Goal: Complete application form: Complete application form

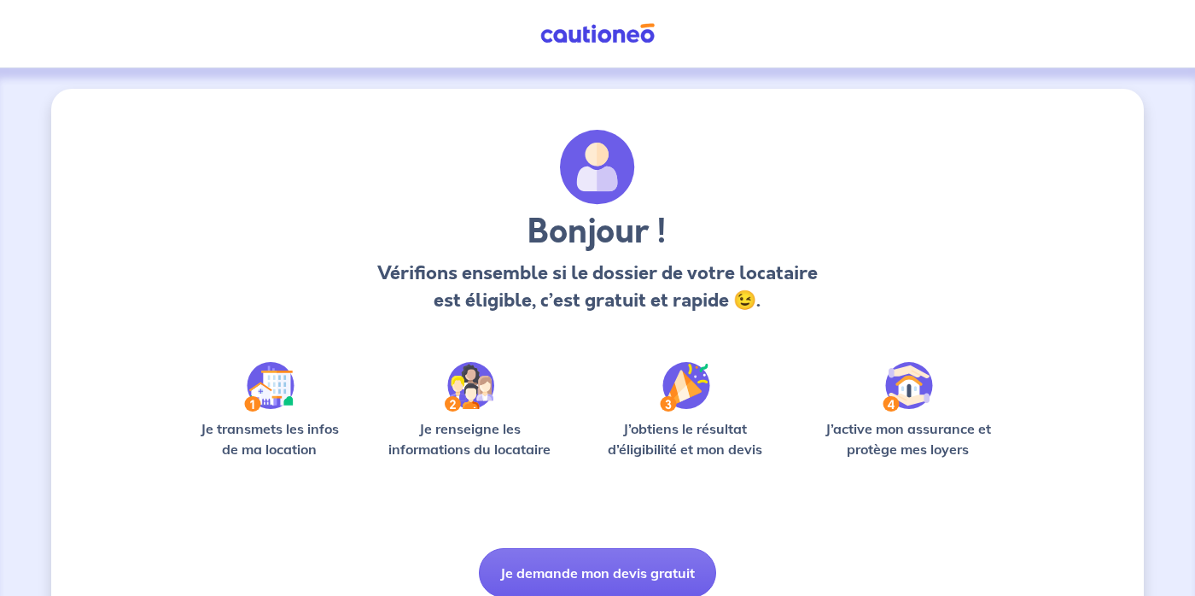
scroll to position [70, 0]
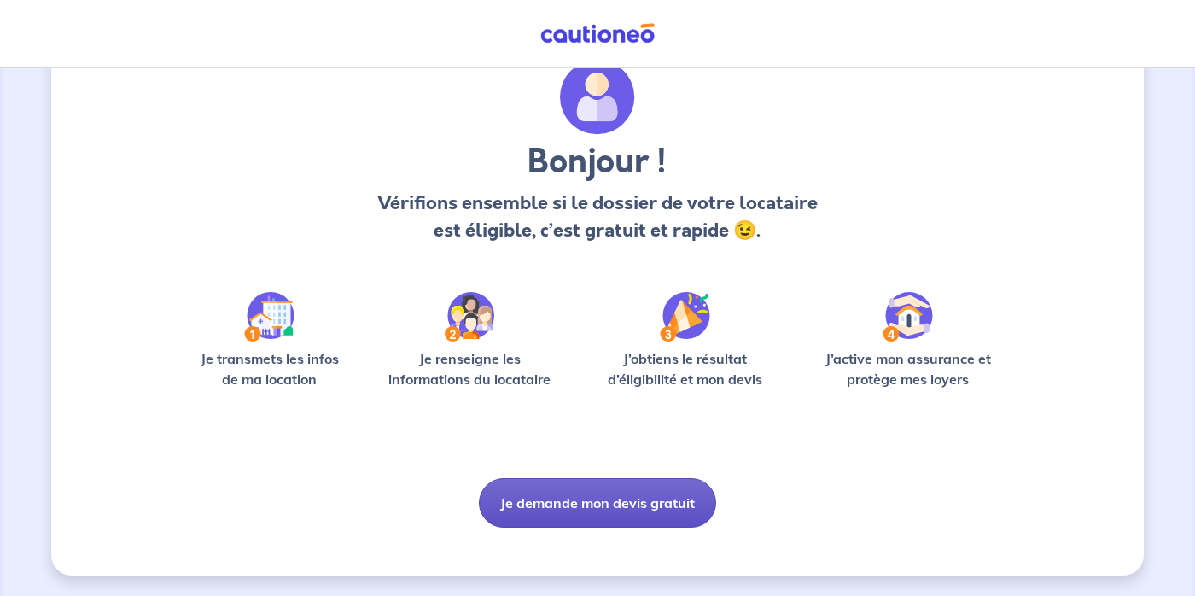
click at [614, 500] on button "Je demande mon devis gratuit" at bounding box center [597, 503] width 237 height 50
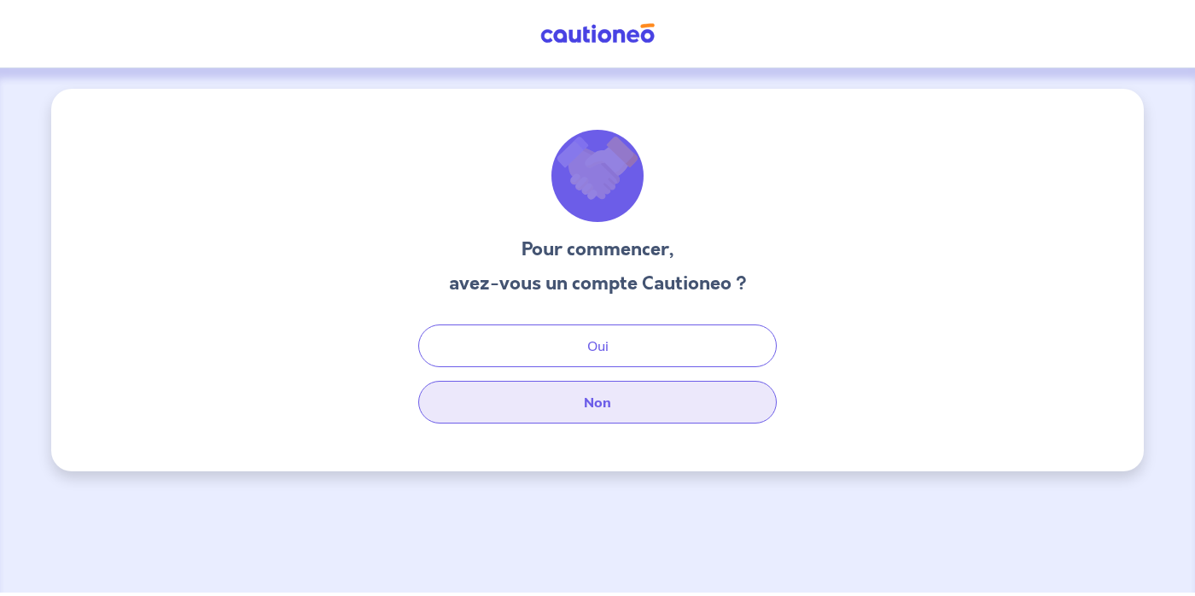
click at [621, 411] on button "Non" at bounding box center [597, 402] width 359 height 43
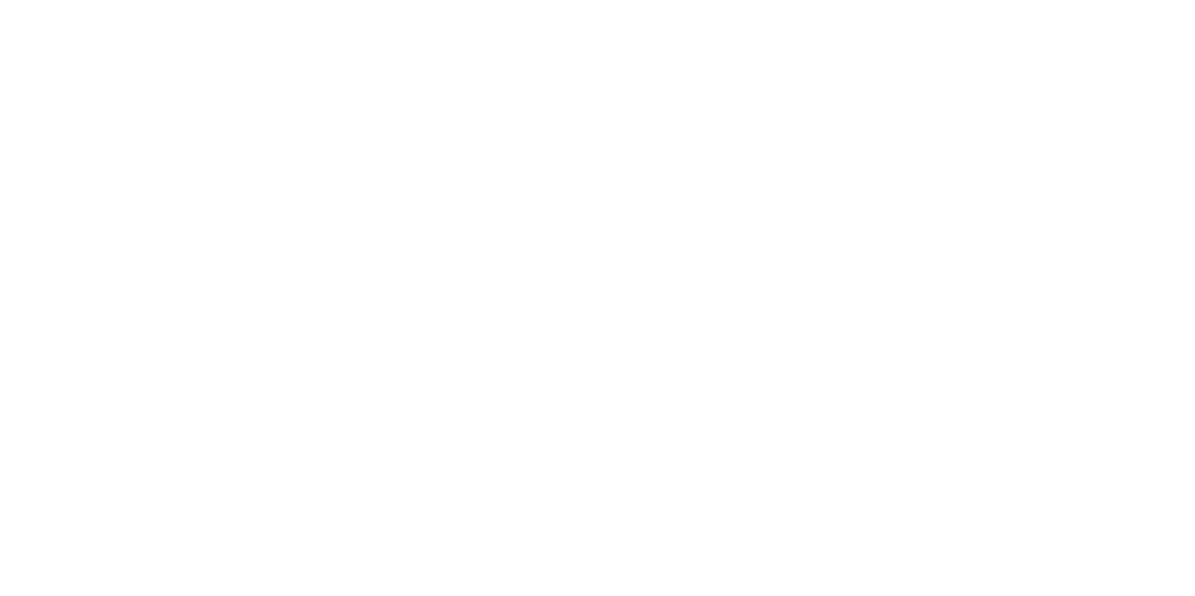
select select "FR"
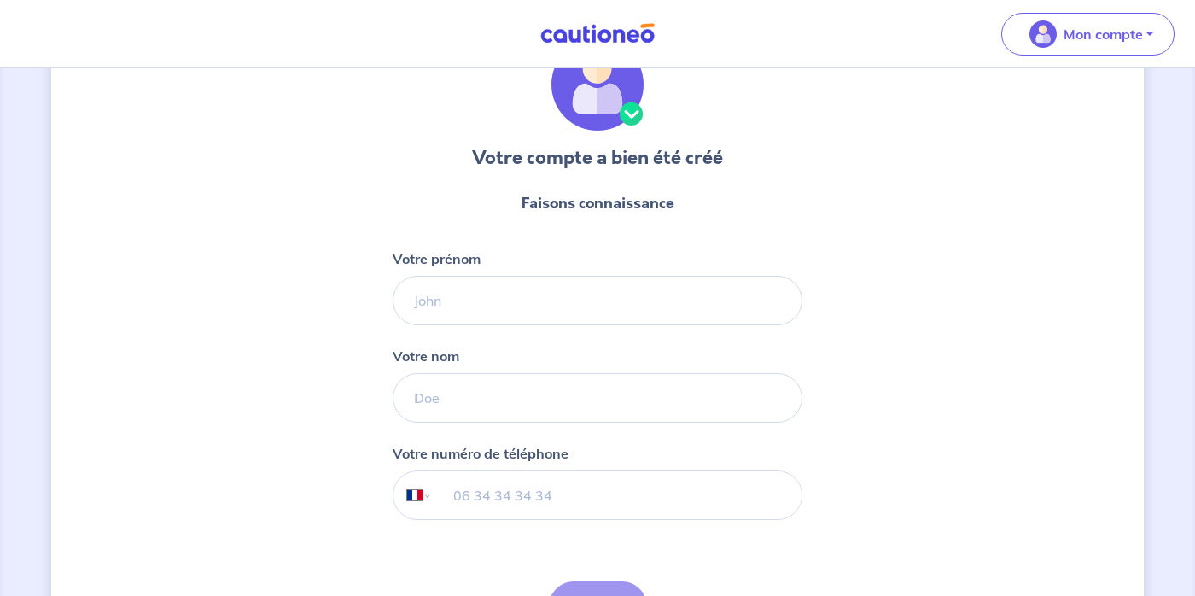
scroll to position [95, 0]
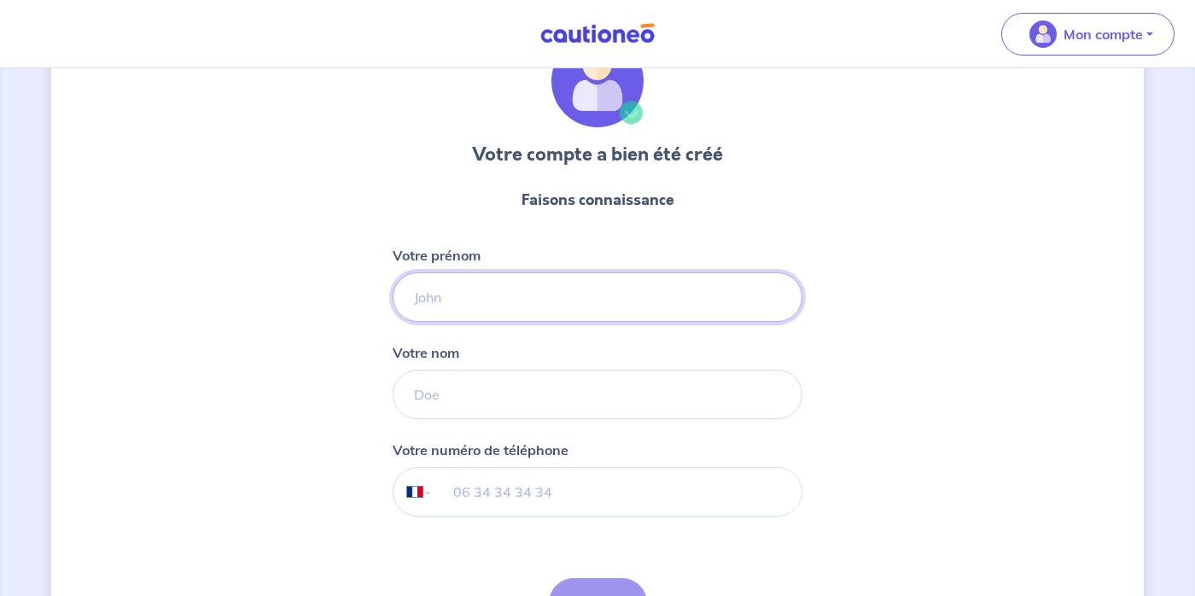
click at [541, 292] on input "Votre prénom" at bounding box center [598, 297] width 410 height 50
type input "Alice"
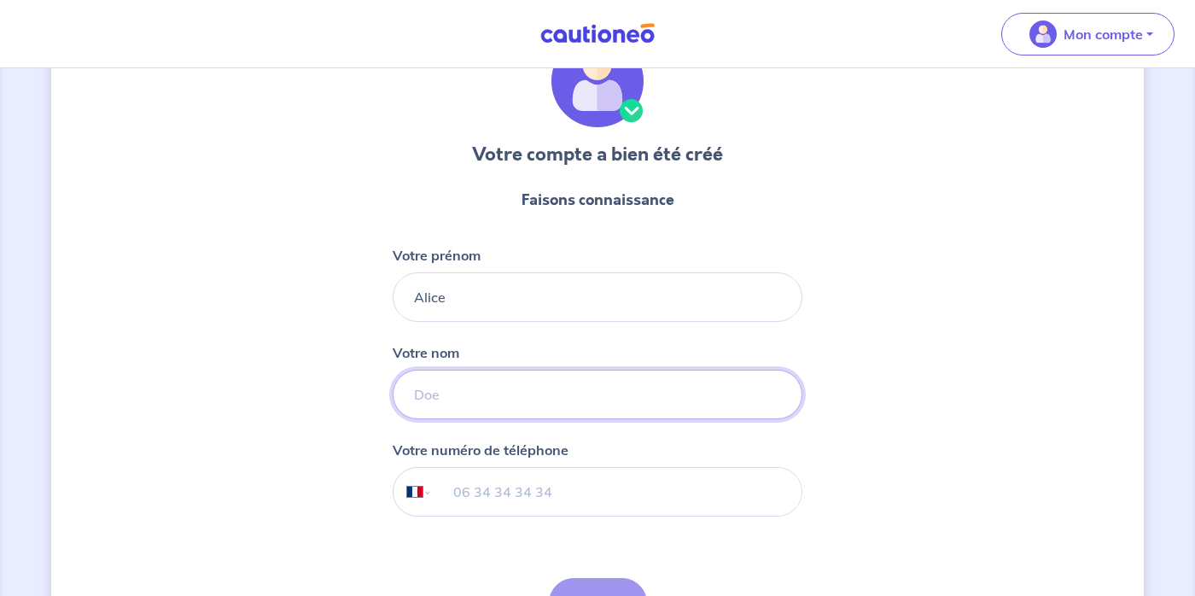
type input "Hebrard"
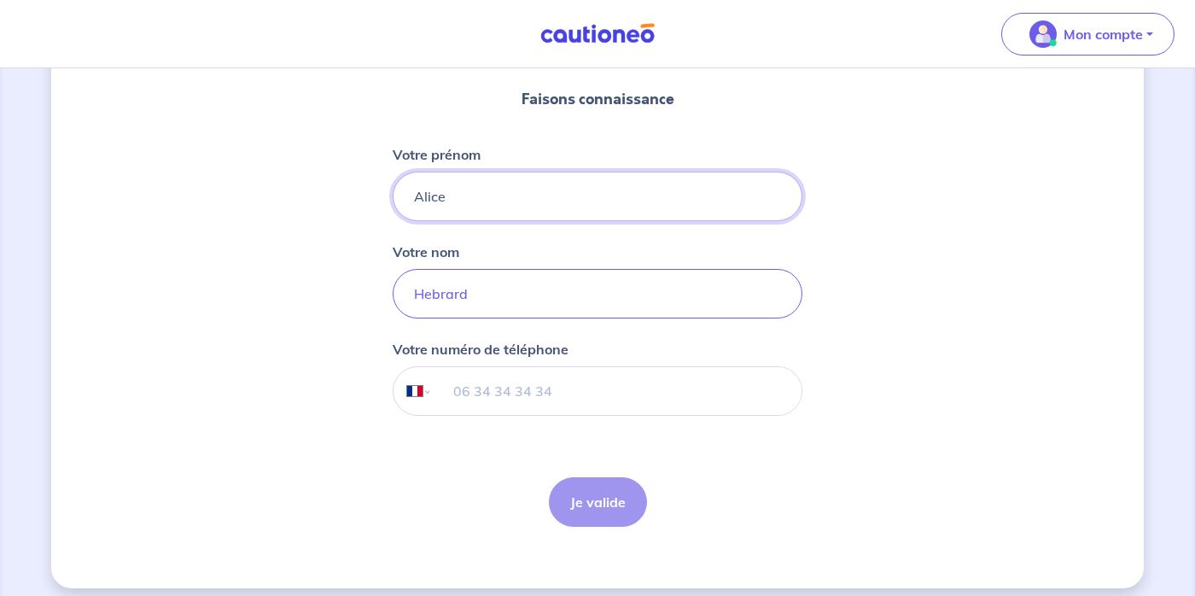
scroll to position [199, 0]
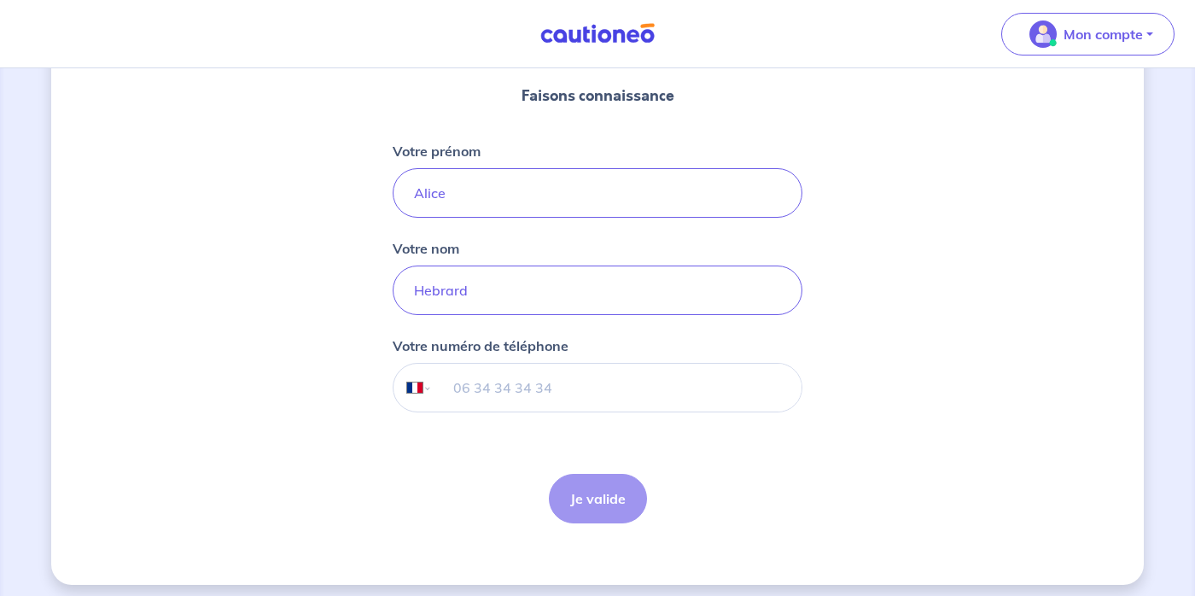
click at [564, 396] on input "tel" at bounding box center [617, 388] width 369 height 48
type input "06 74 35 78 94"
click at [597, 490] on button "Je valide" at bounding box center [598, 499] width 98 height 50
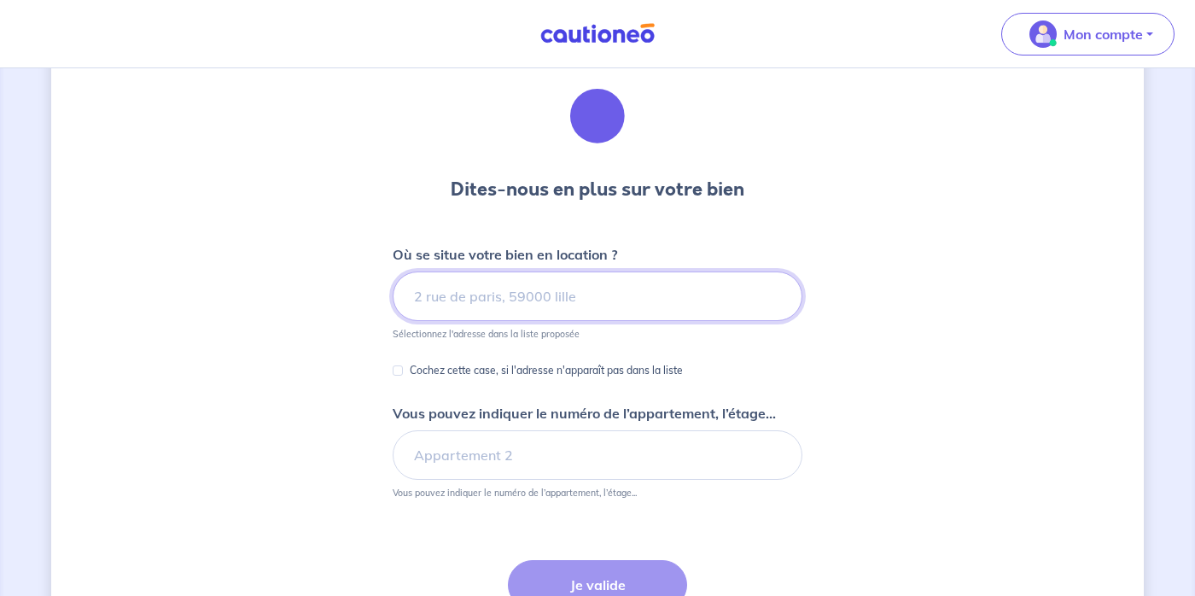
scroll to position [69, 0]
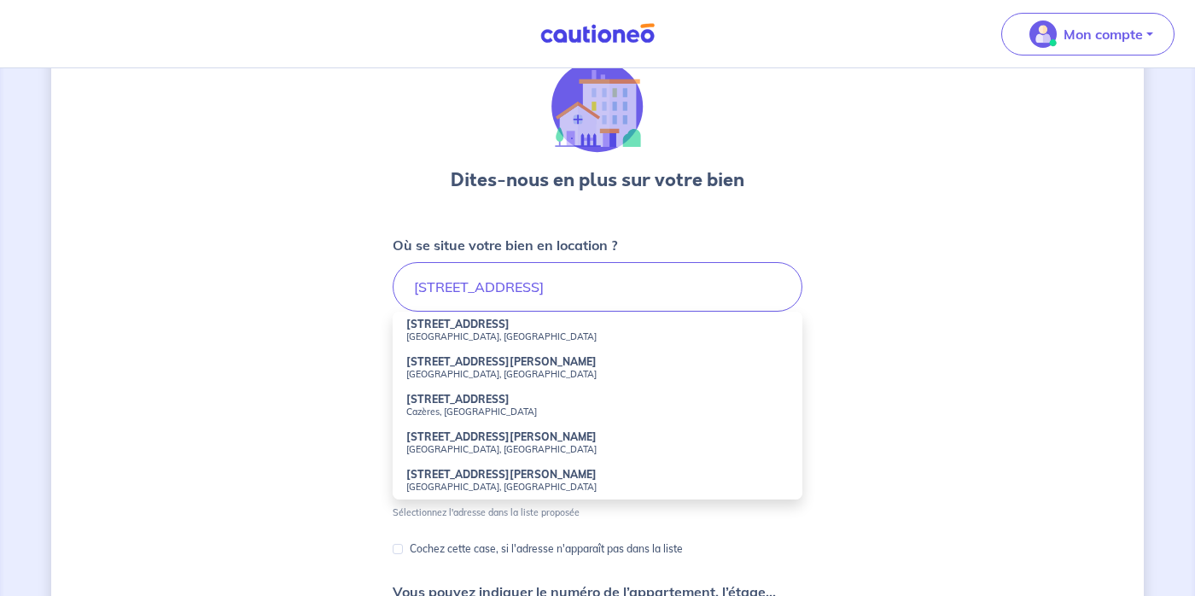
click at [576, 329] on li "[STREET_ADDRESS][PERSON_NAME]" at bounding box center [598, 331] width 410 height 38
type input "[STREET_ADDRESS]"
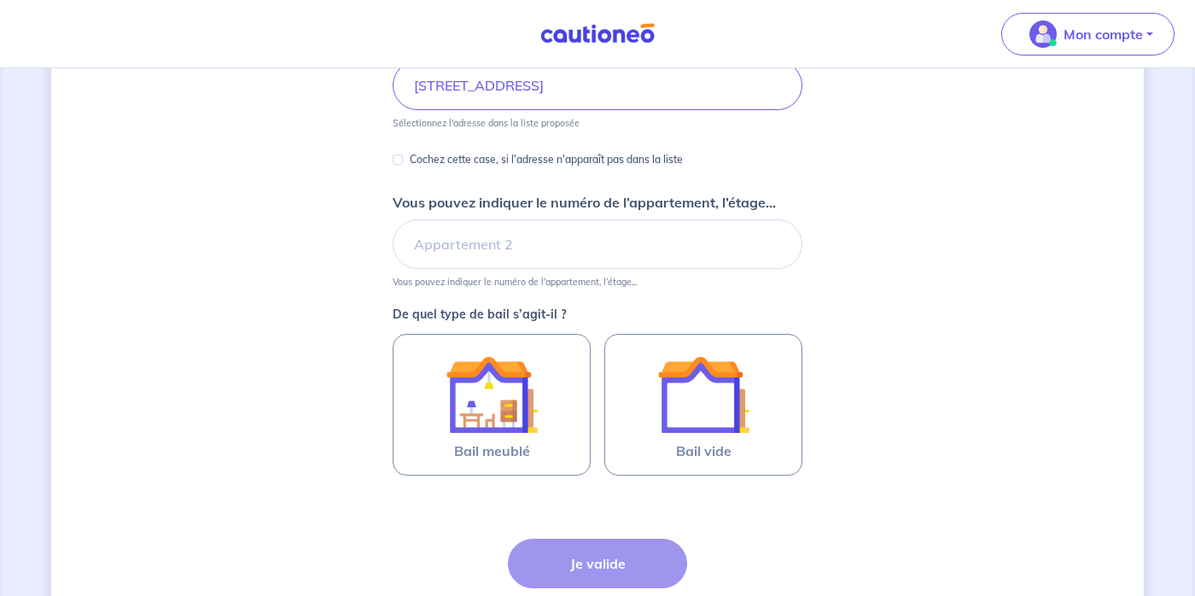
scroll to position [277, 0]
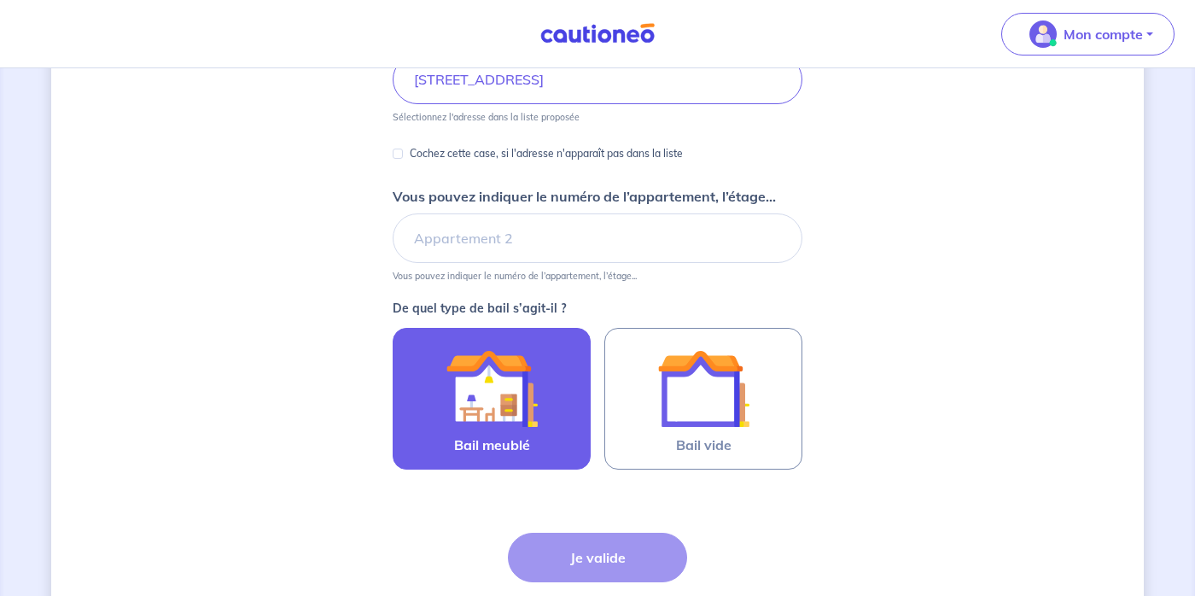
click at [546, 405] on div at bounding box center [491, 388] width 155 height 92
click at [0, 0] on input "Bail meublé" at bounding box center [0, 0] width 0 height 0
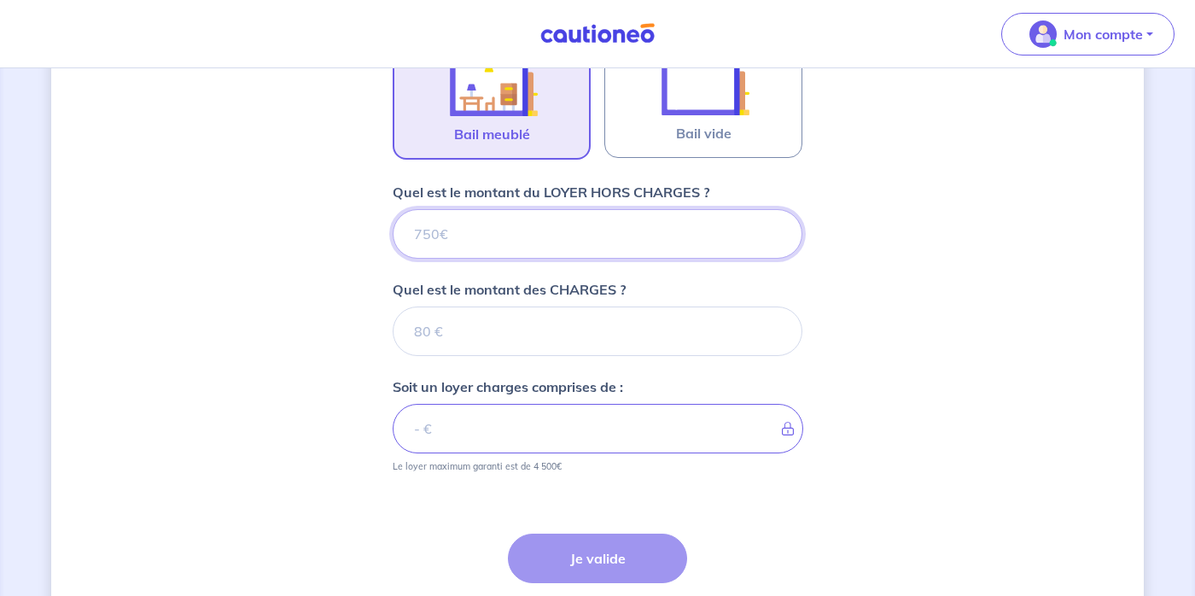
scroll to position [587, 0]
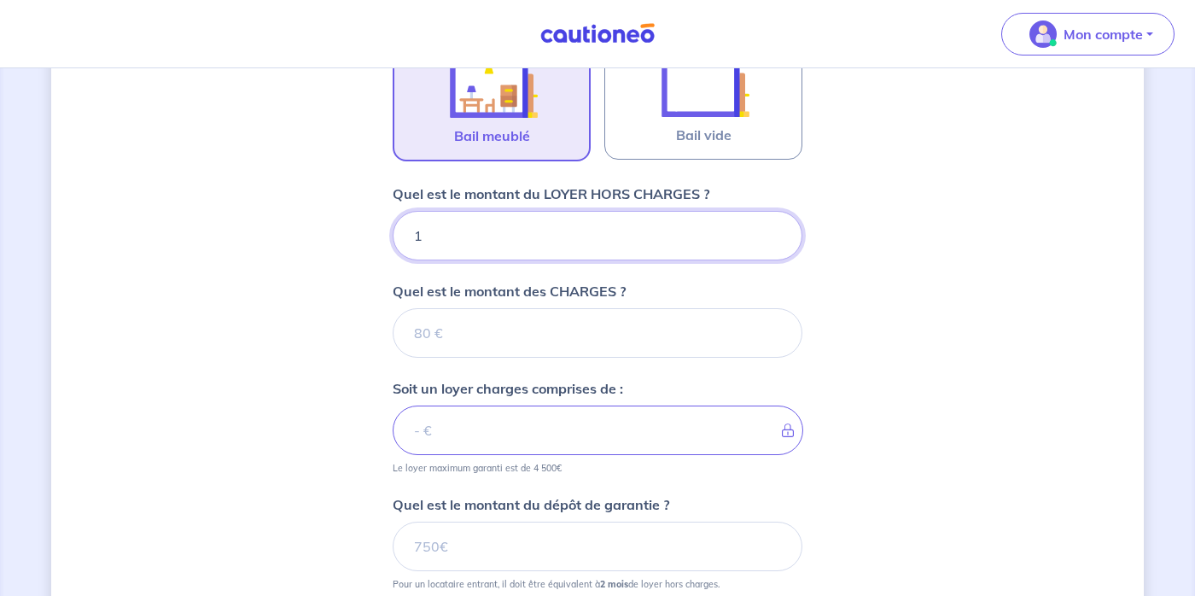
type input "12"
type input "126"
type input "1260"
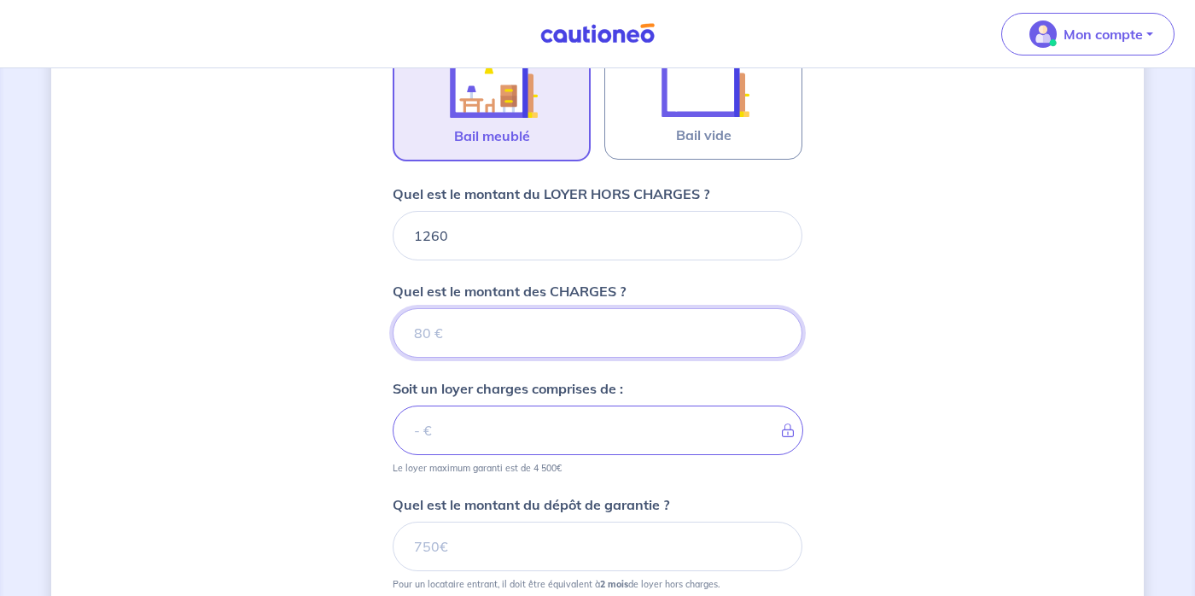
click at [582, 345] on input "Quel est le montant des CHARGES ?" at bounding box center [598, 333] width 410 height 50
type input "90"
type input "1350"
type input "90"
click at [929, 431] on div "Dites-nous en plus sur votre bien Où se situe votre bien en location ? [STREET_…" at bounding box center [597, 163] width 1093 height 1323
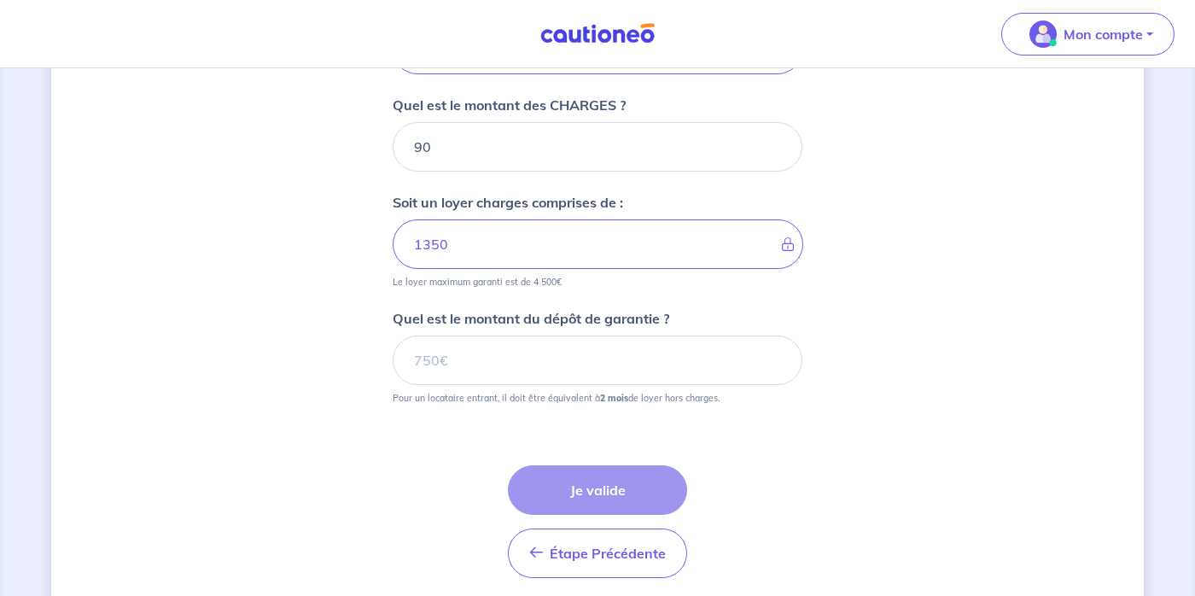
scroll to position [774, 0]
click at [754, 345] on input "Quel est le montant du dépôt de garantie ?" at bounding box center [598, 359] width 410 height 50
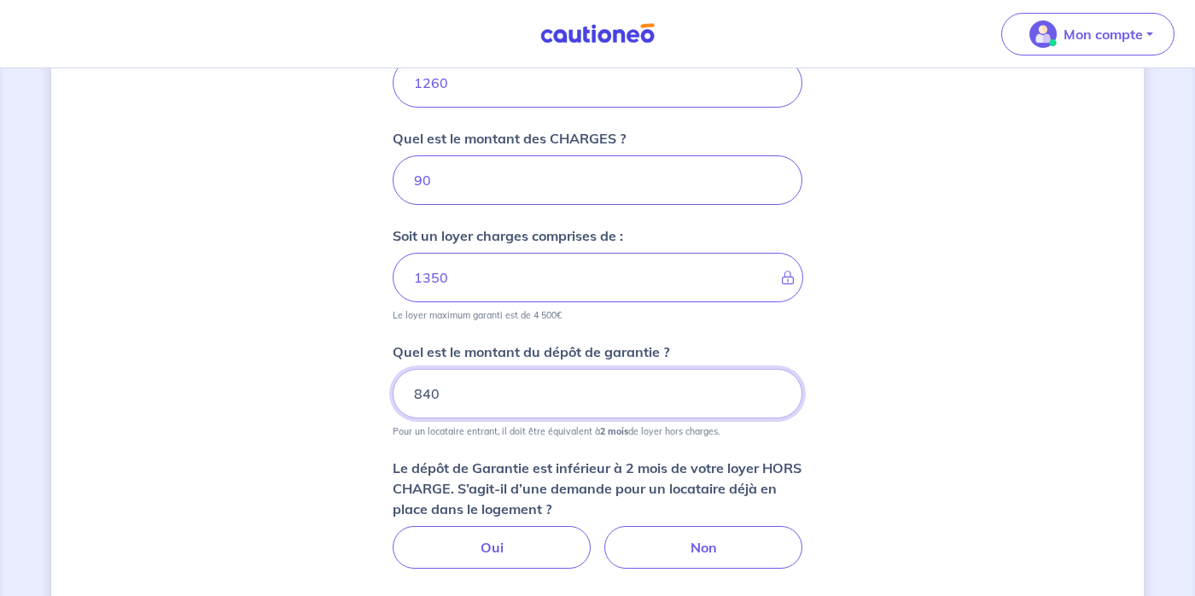
scroll to position [743, 0]
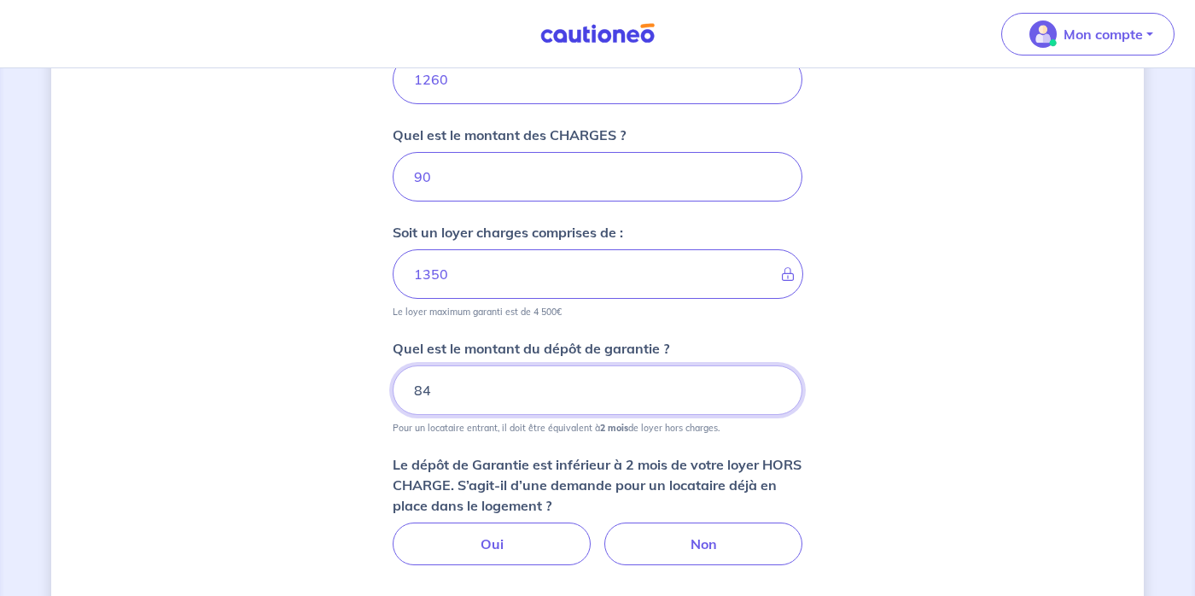
type input "8"
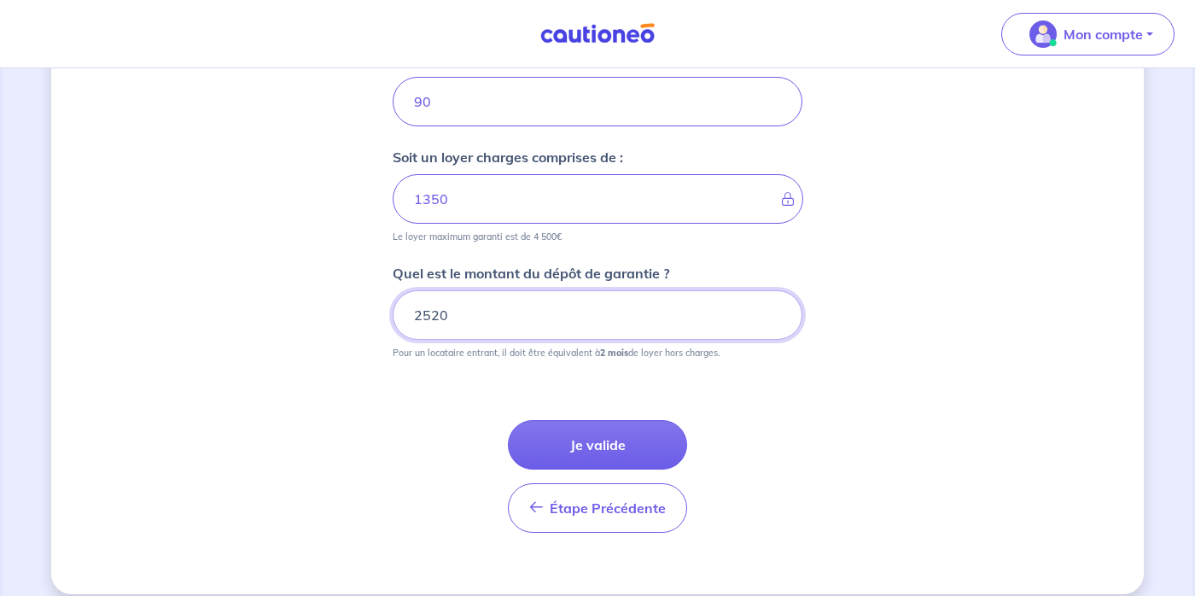
scroll to position [820, 0]
type input "2520"
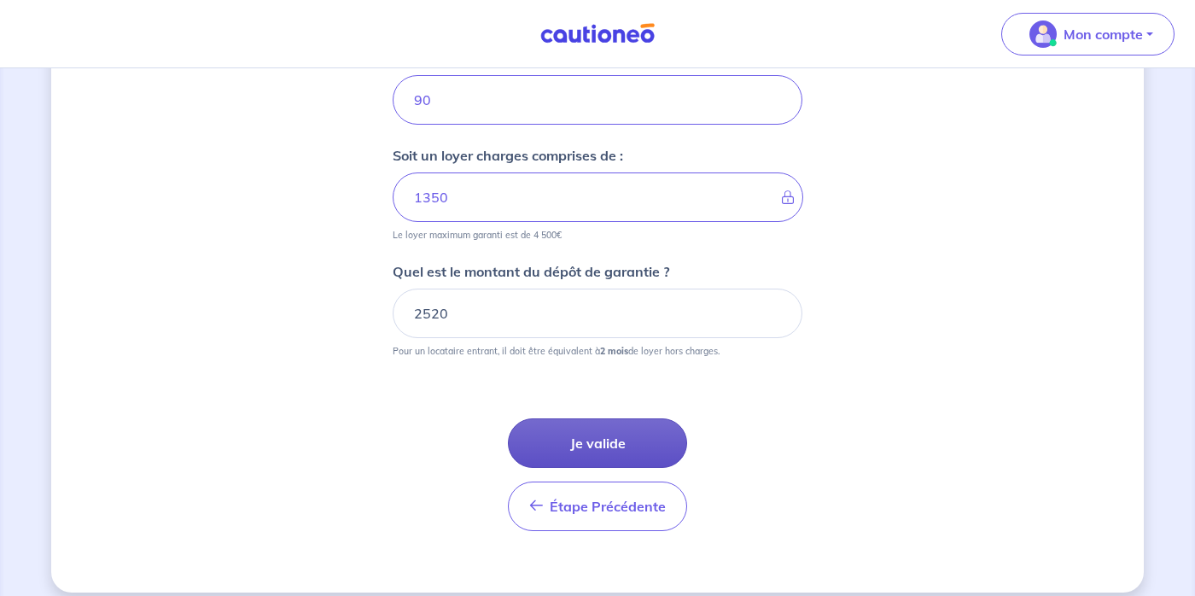
click at [654, 441] on button "Je valide" at bounding box center [597, 443] width 179 height 50
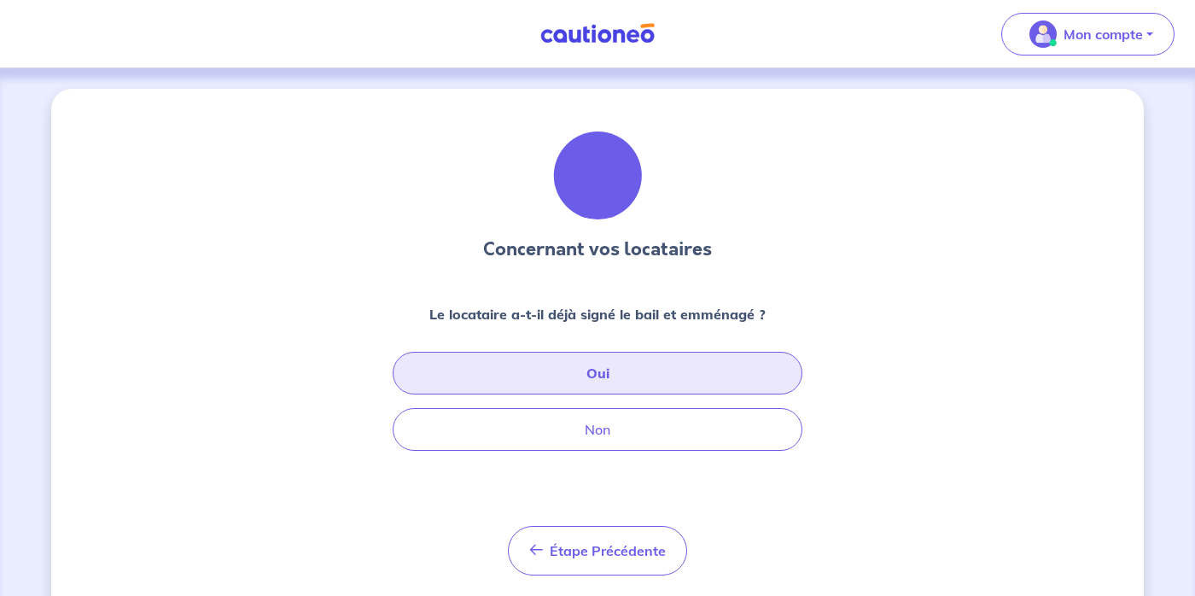
click at [652, 380] on button "Oui" at bounding box center [598, 373] width 410 height 43
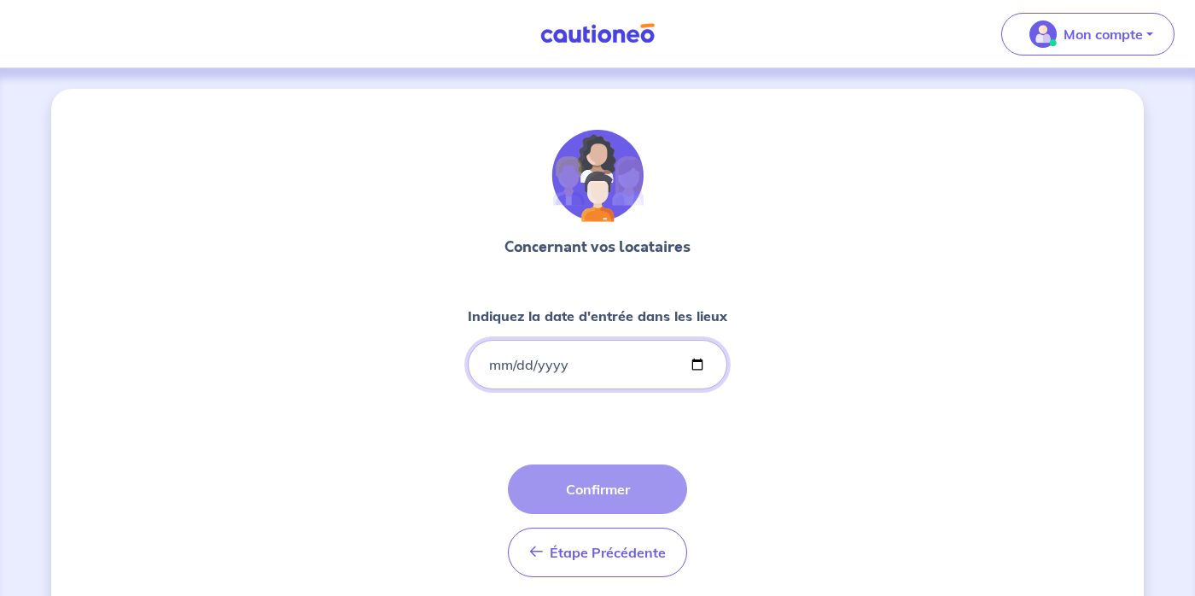
click at [645, 366] on input "Indiquez la date d'entrée dans les lieux" at bounding box center [598, 365] width 260 height 50
click at [696, 368] on input "Indiquez la date d'entrée dans les lieux" at bounding box center [598, 365] width 260 height 50
type input "[DATE]"
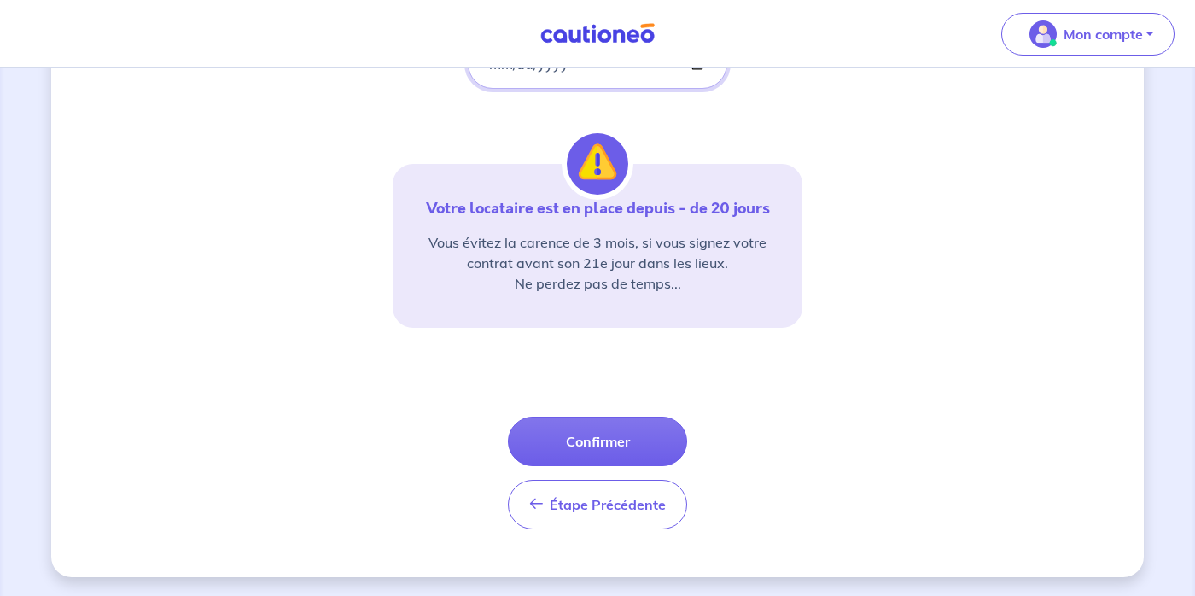
scroll to position [302, 0]
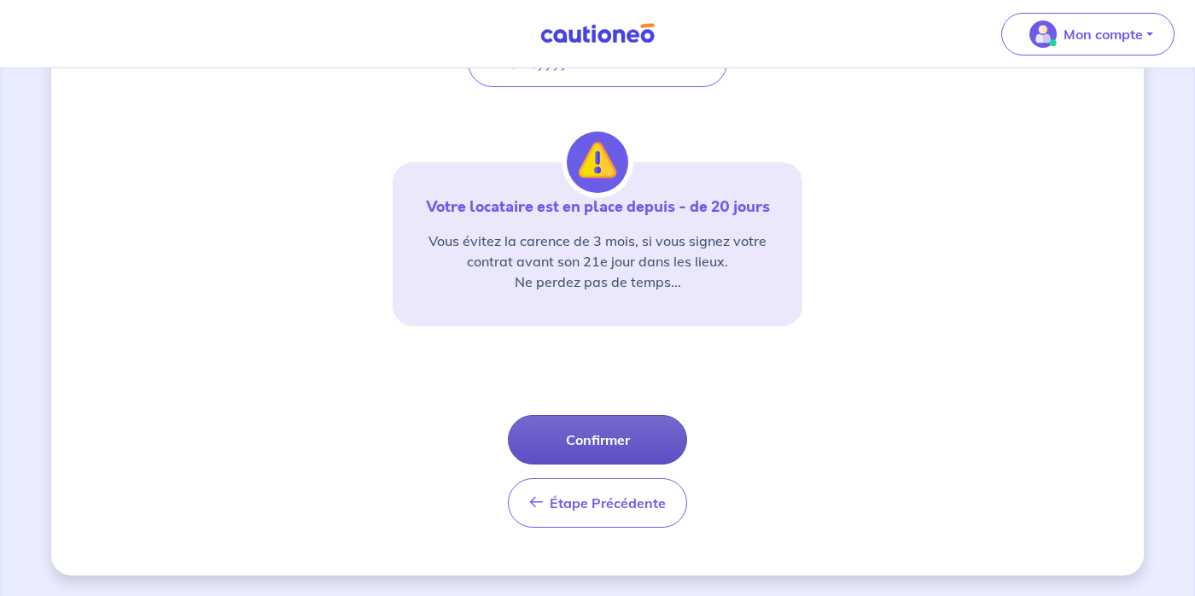
click at [605, 435] on button "Confirmer" at bounding box center [597, 440] width 179 height 50
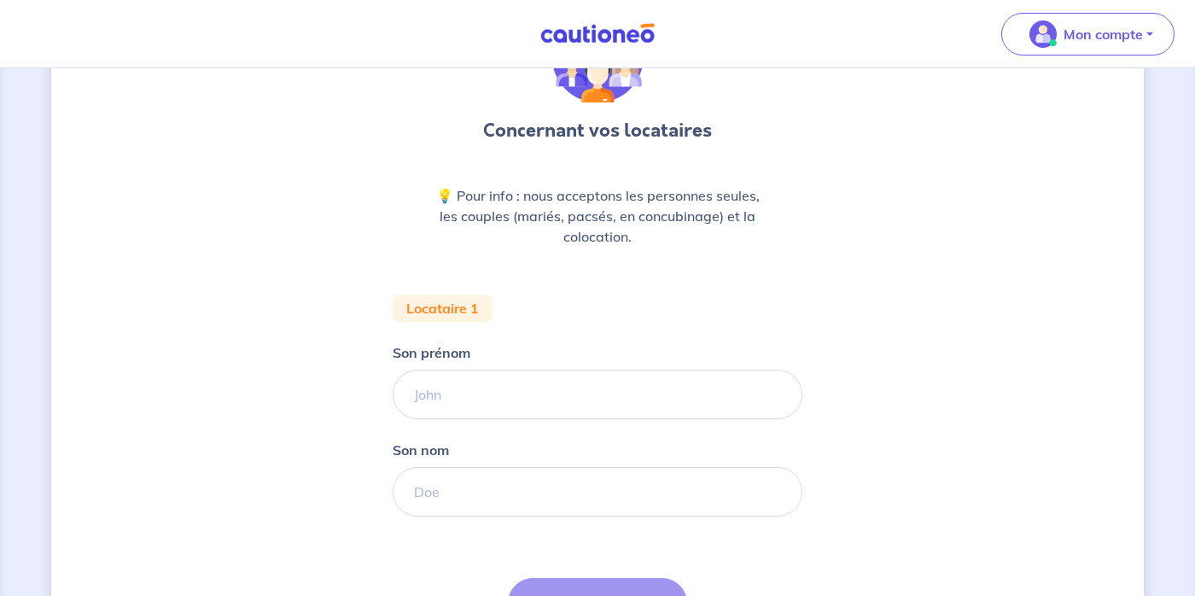
scroll to position [91, 0]
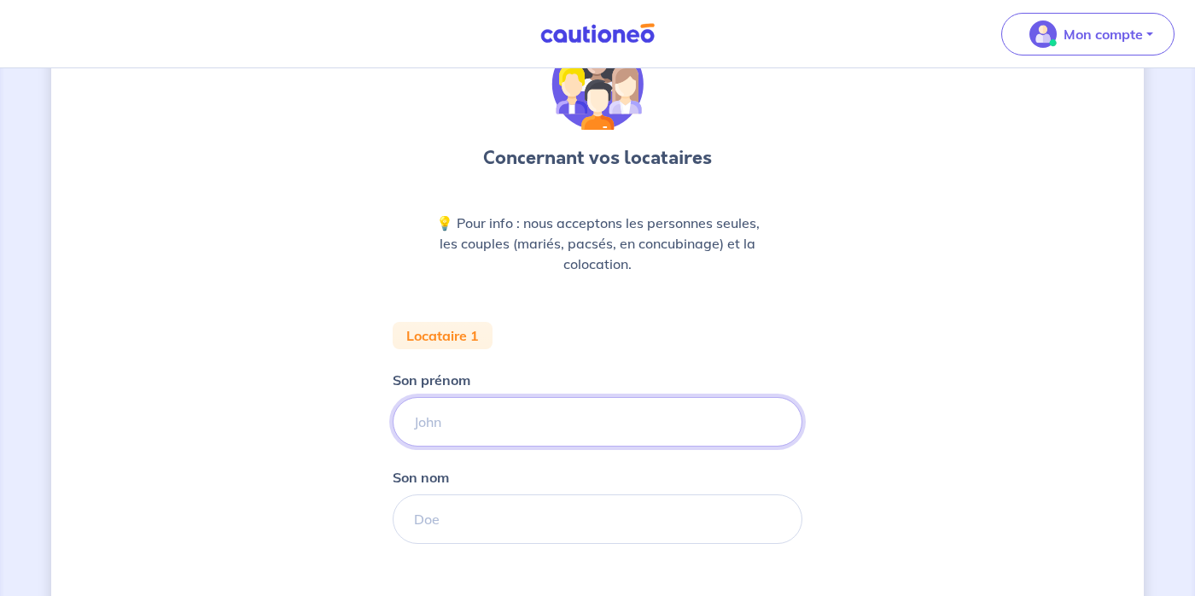
click at [605, 435] on input "Son prénom" at bounding box center [598, 422] width 410 height 50
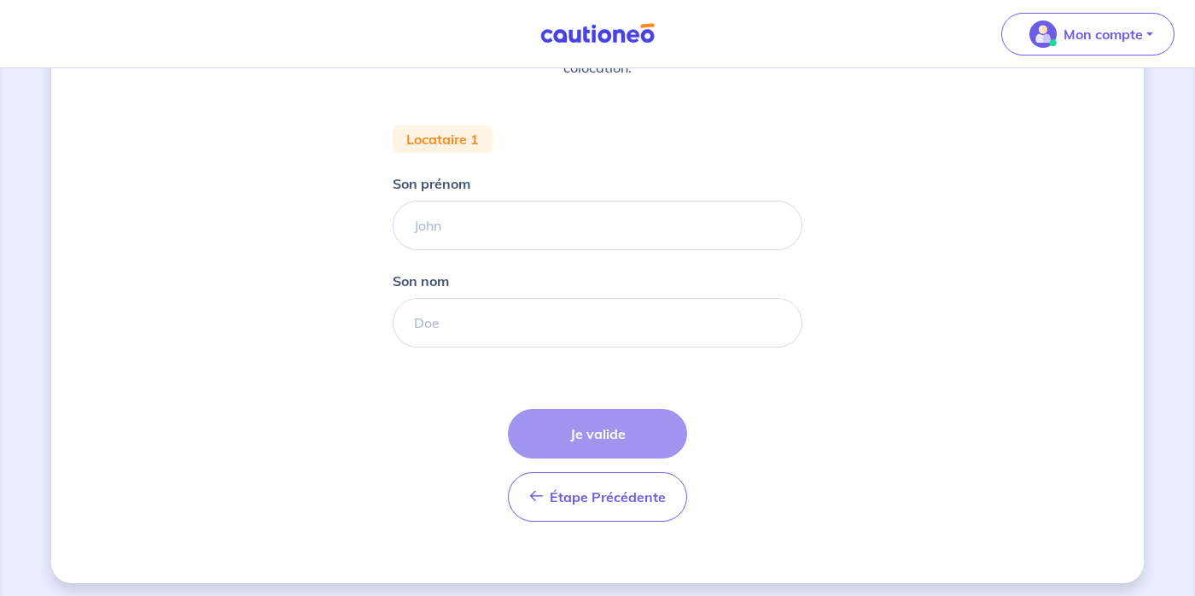
scroll to position [295, 0]
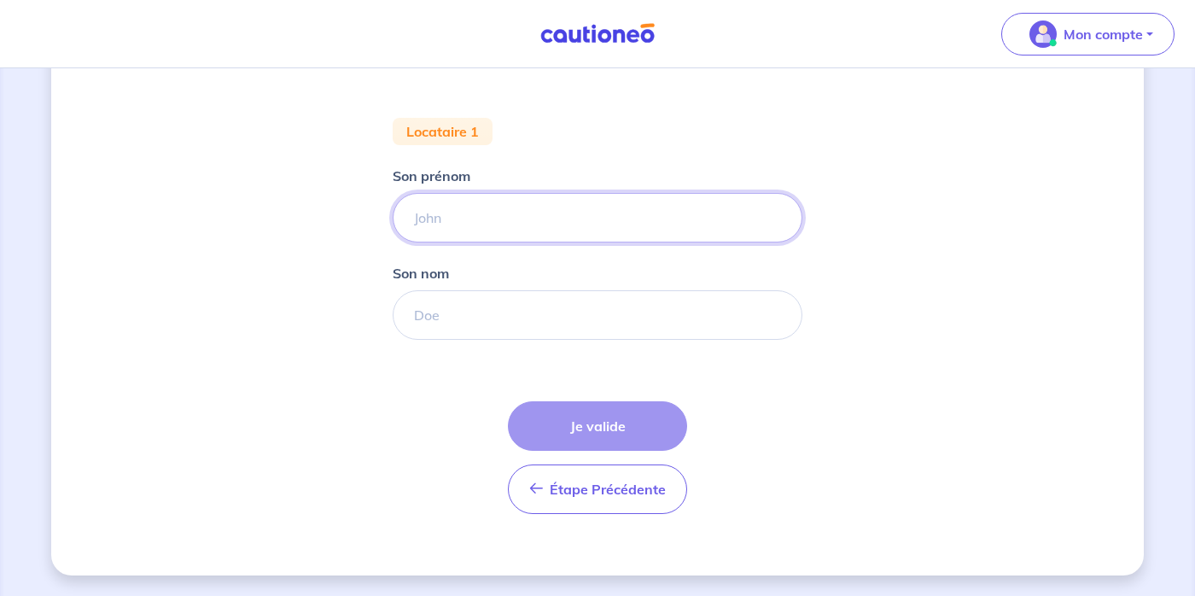
click at [501, 200] on input "Son prénom" at bounding box center [598, 218] width 410 height 50
type input "[PERSON_NAME]"
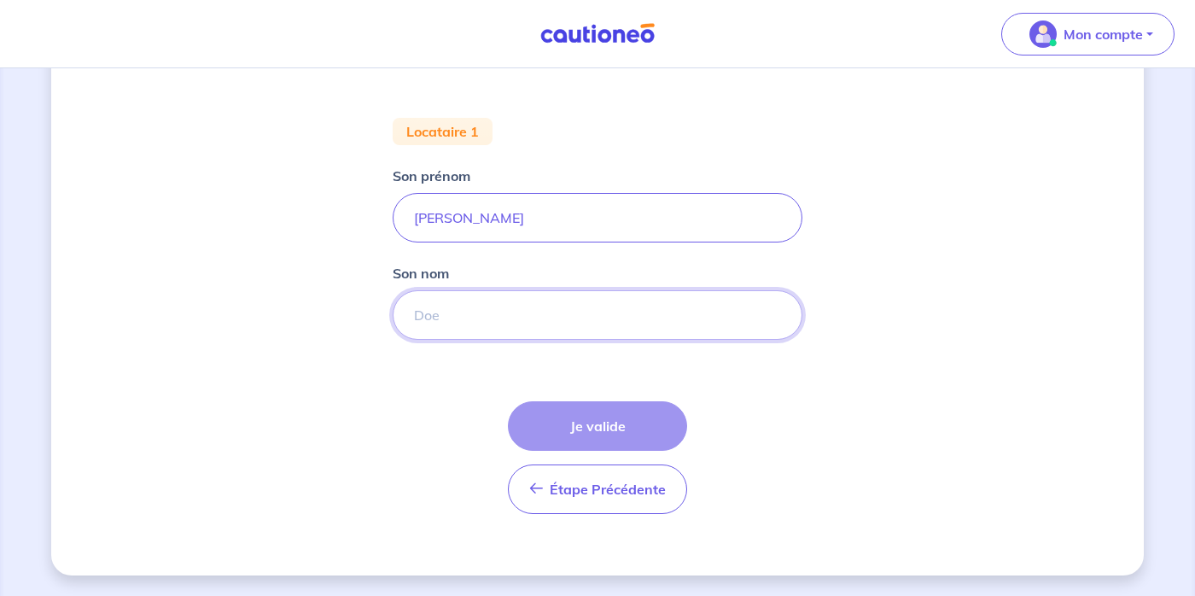
click at [511, 317] on input "Son nom" at bounding box center [598, 315] width 410 height 50
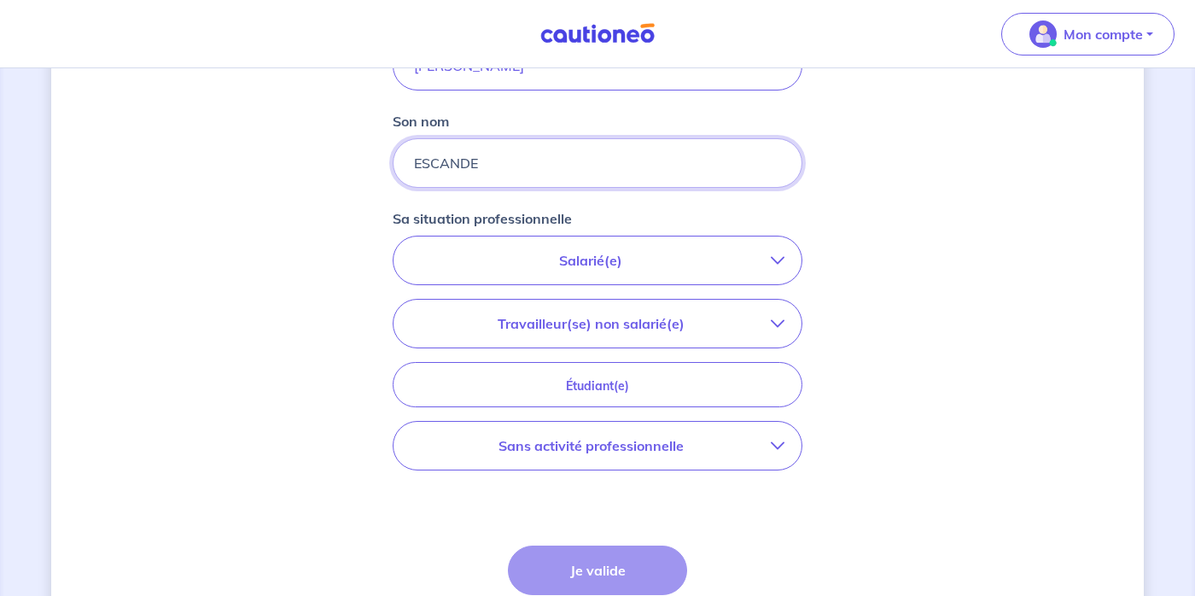
scroll to position [464, 0]
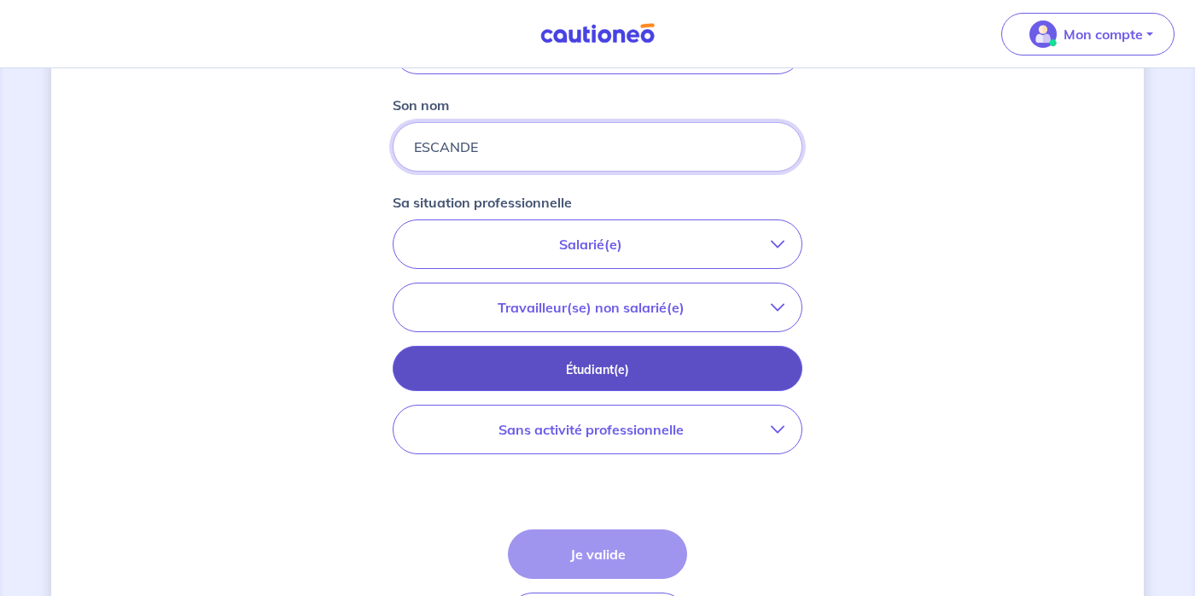
type input "ESCANDE"
click at [745, 389] on button "Étudiant(e)" at bounding box center [598, 368] width 410 height 45
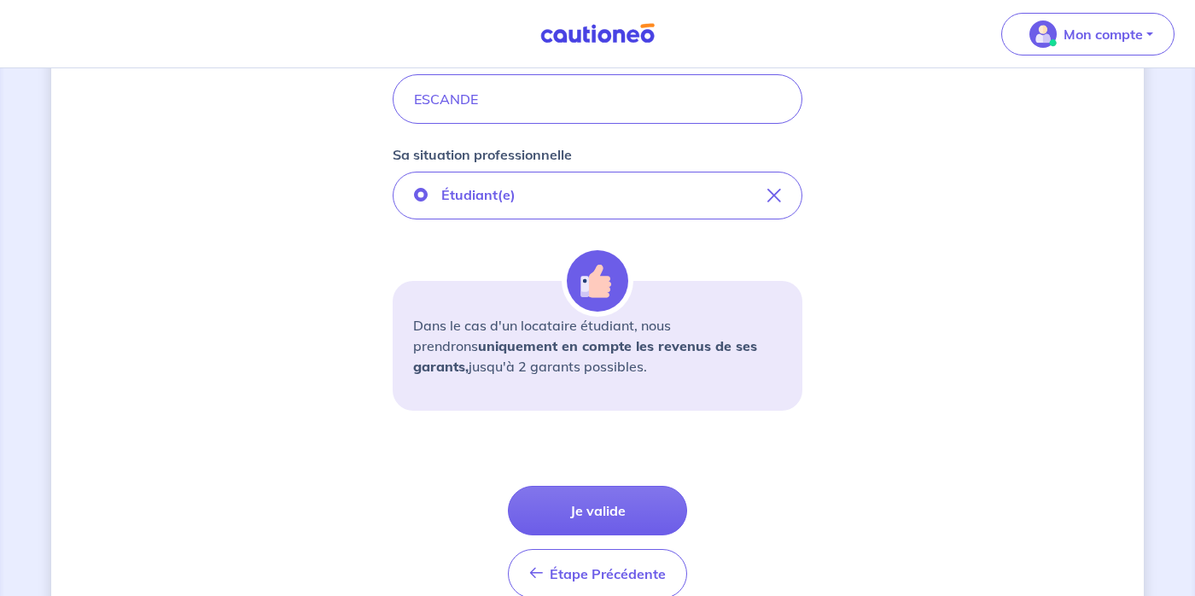
scroll to position [519, 0]
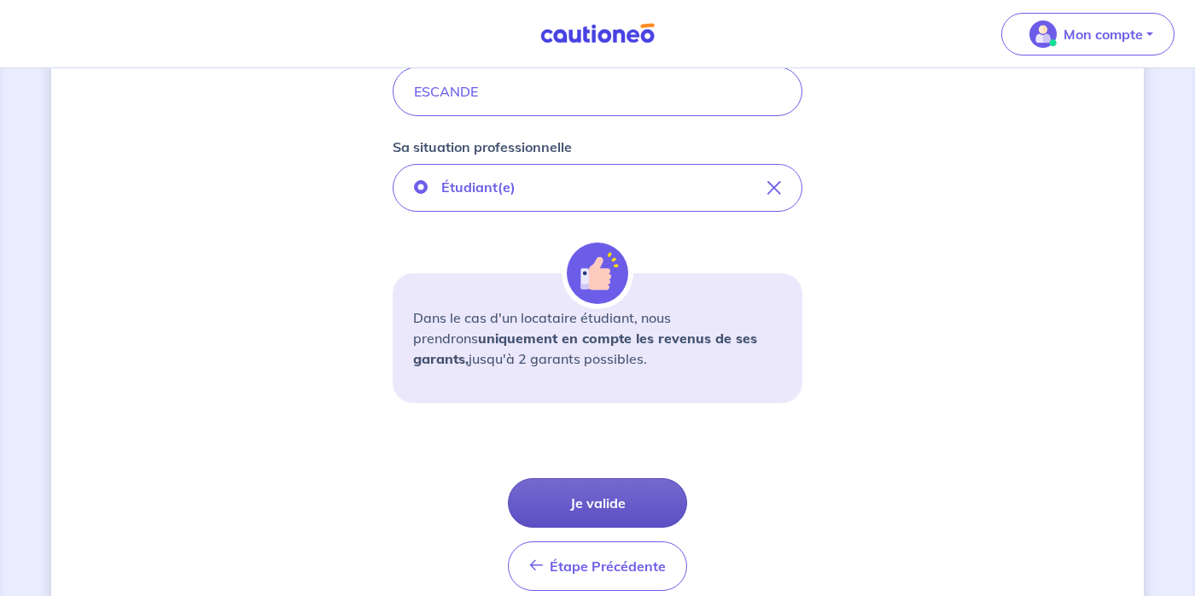
click at [635, 500] on button "Je valide" at bounding box center [597, 503] width 179 height 50
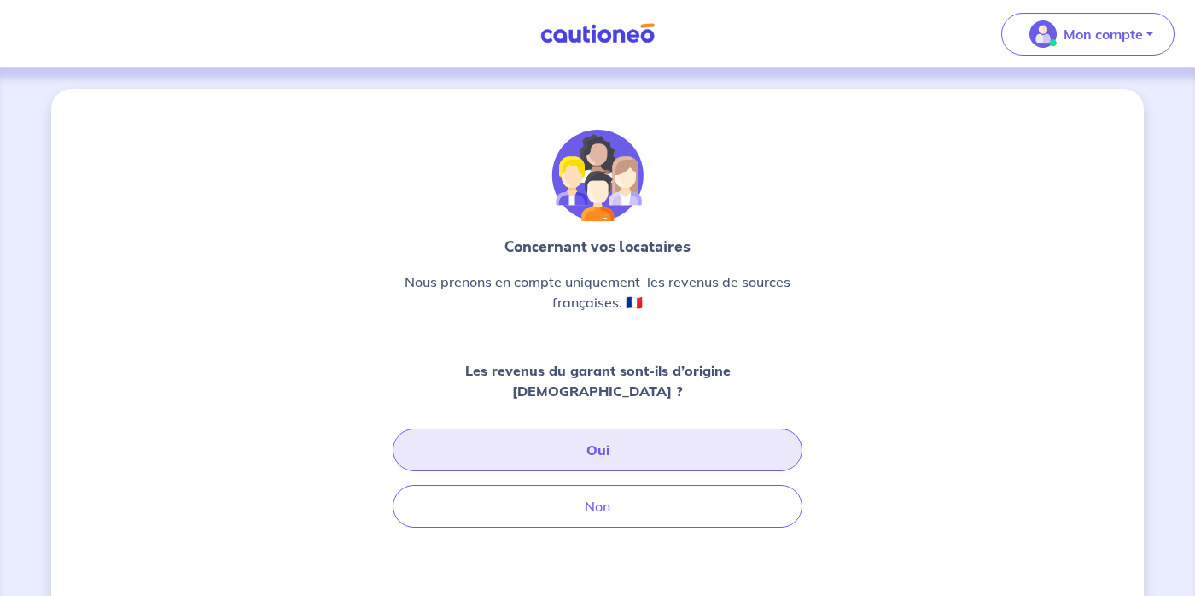
click at [644, 441] on button "Oui" at bounding box center [598, 450] width 410 height 43
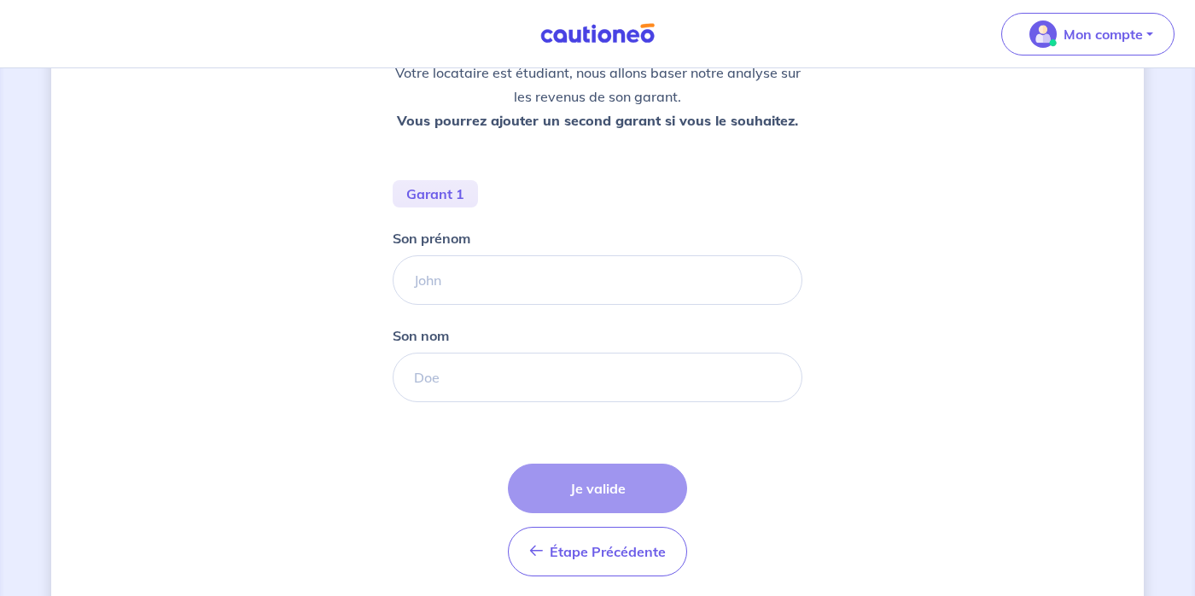
scroll to position [277, 0]
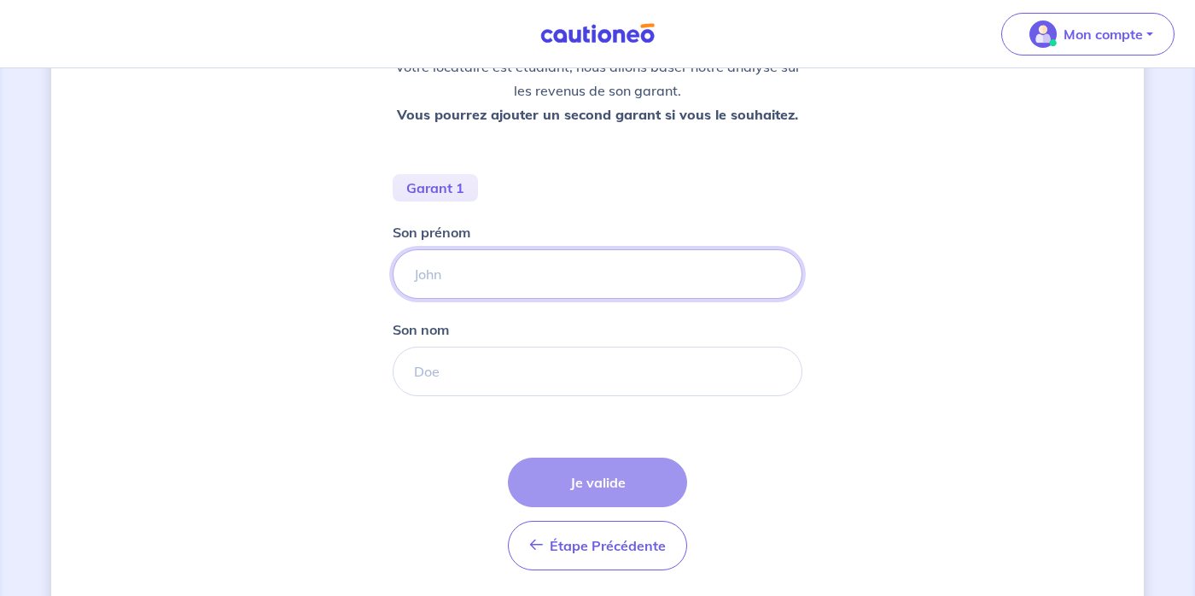
click at [553, 287] on input "Son prénom" at bounding box center [598, 274] width 410 height 50
type input "[PERSON_NAME]"
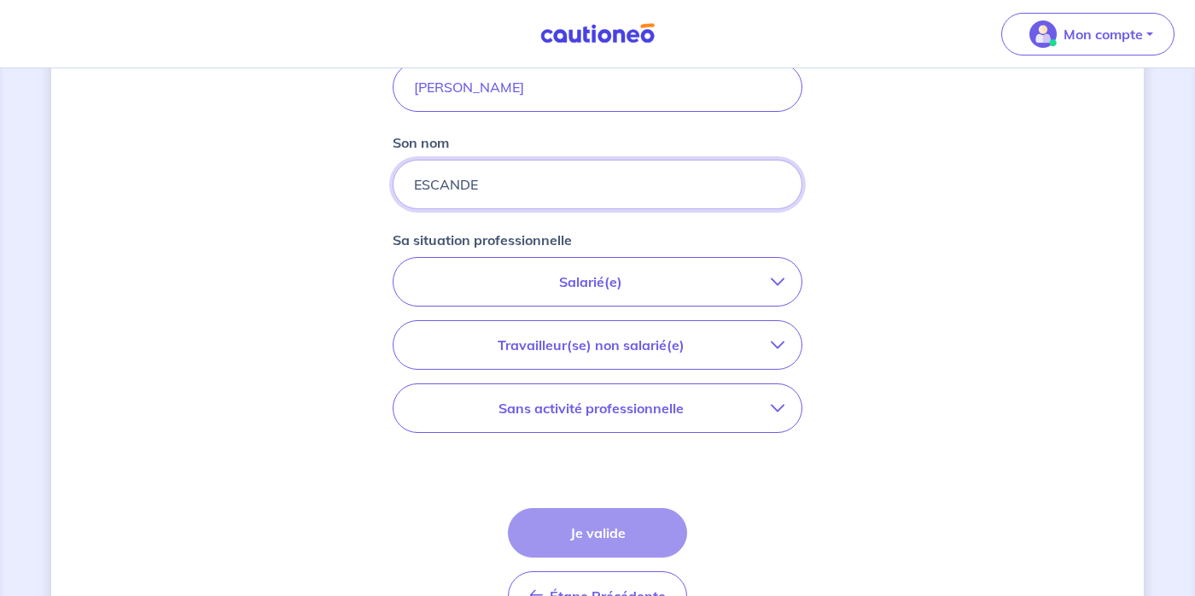
scroll to position [482, 0]
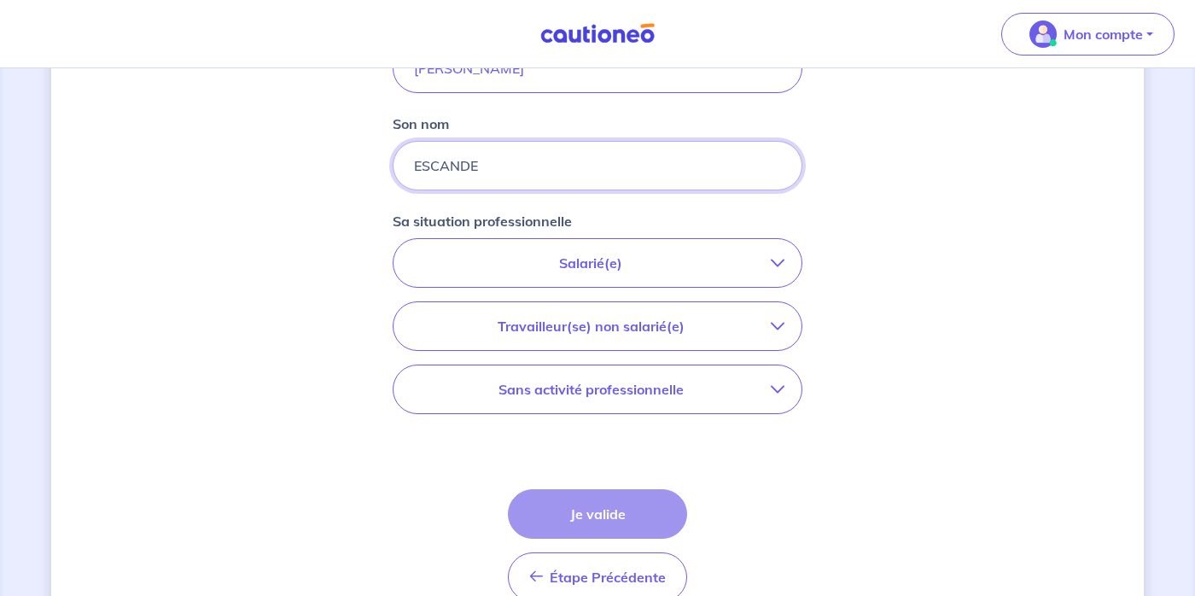
type input "ESCANDE"
click at [713, 274] on button "Salarié(e)" at bounding box center [598, 263] width 408 height 48
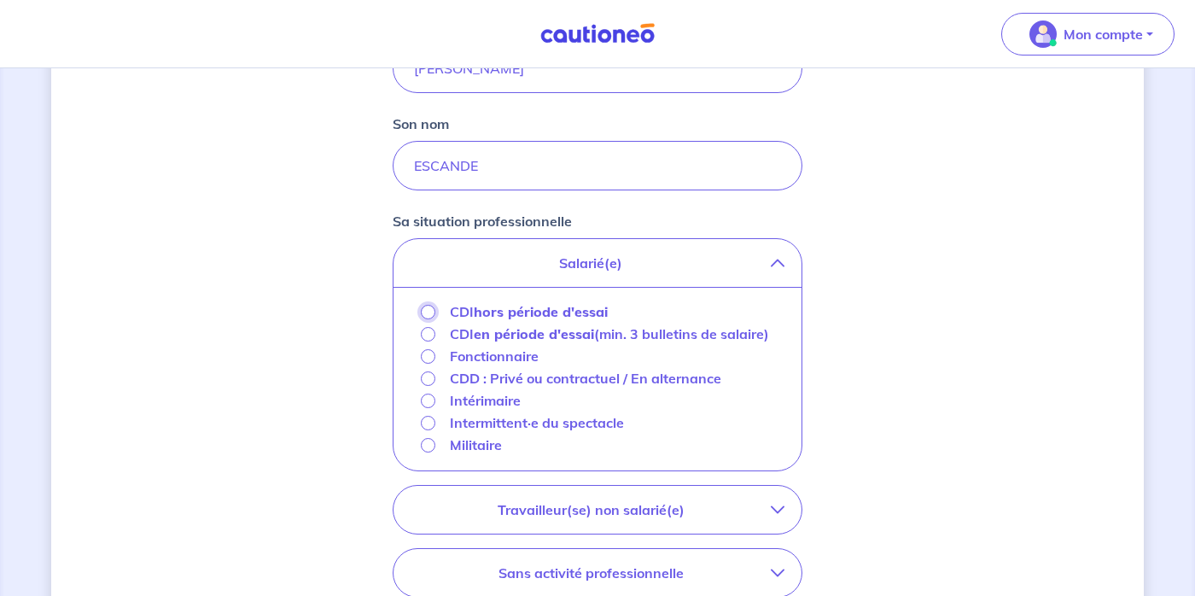
click at [432, 313] on input "CDI hors période d'essai" at bounding box center [428, 312] width 15 height 15
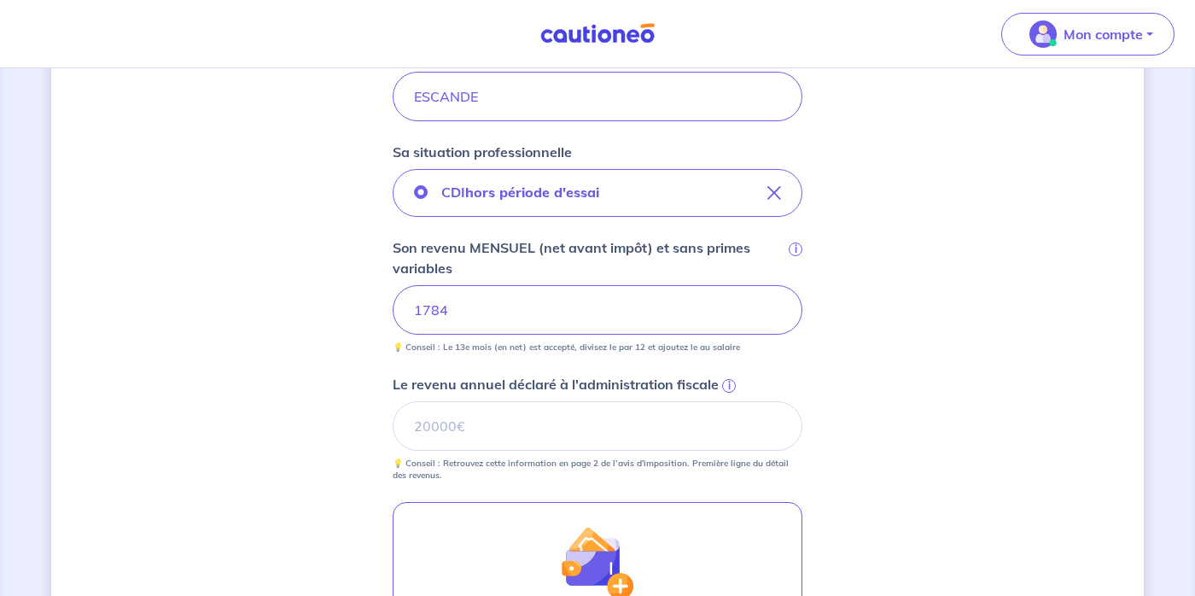
scroll to position [577, 0]
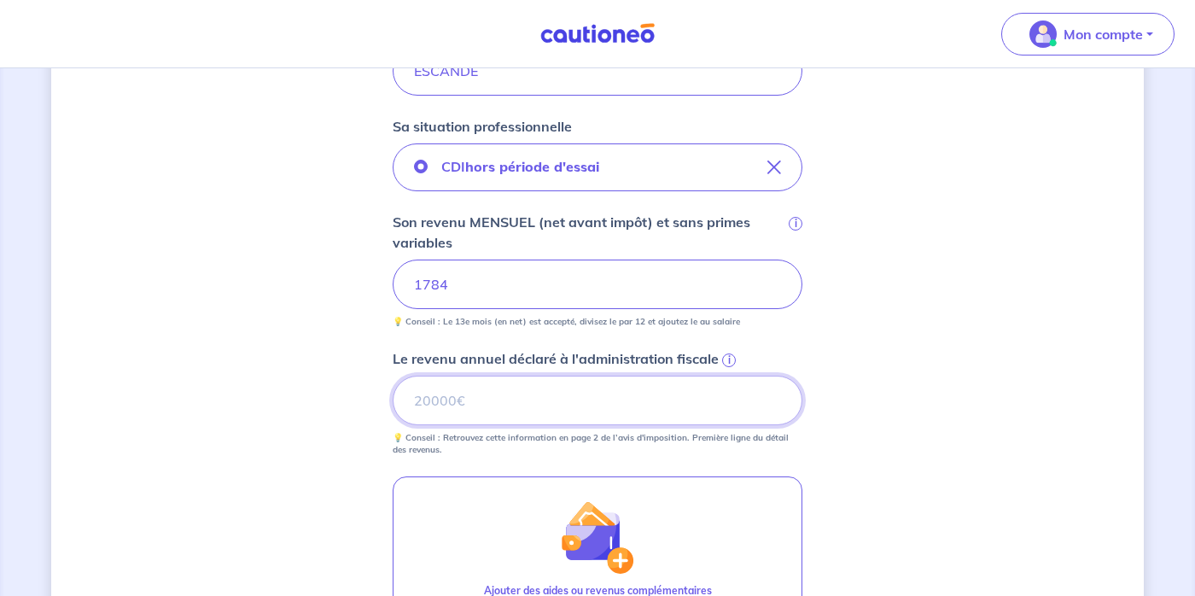
click at [747, 395] on input "Le revenu annuel déclaré à l'administration fiscale i" at bounding box center [598, 401] width 410 height 50
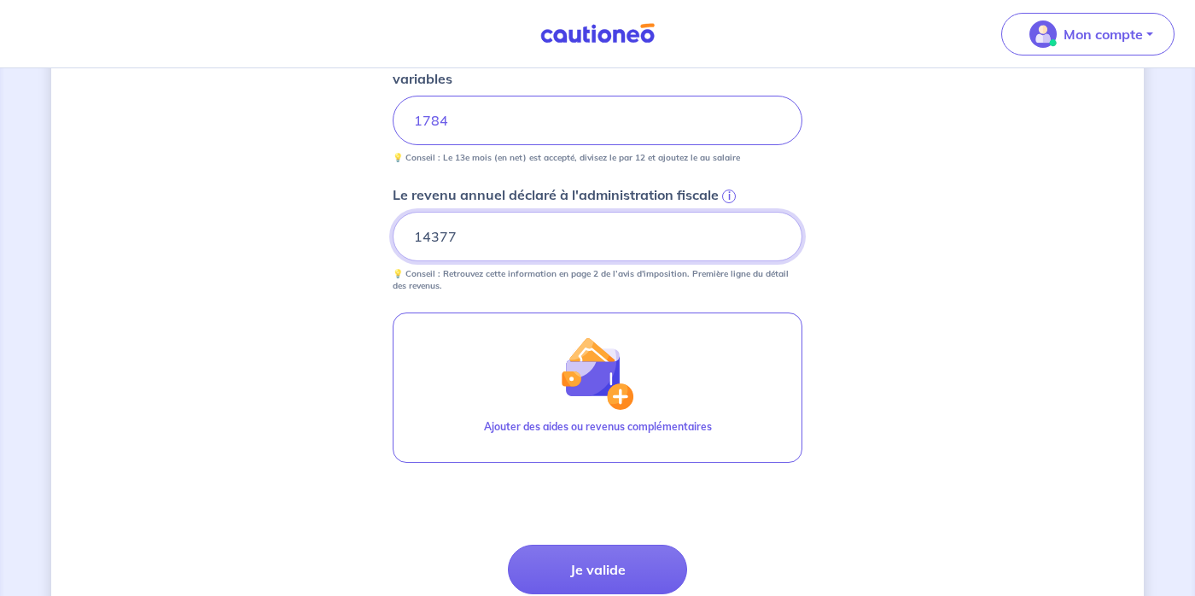
scroll to position [756, 0]
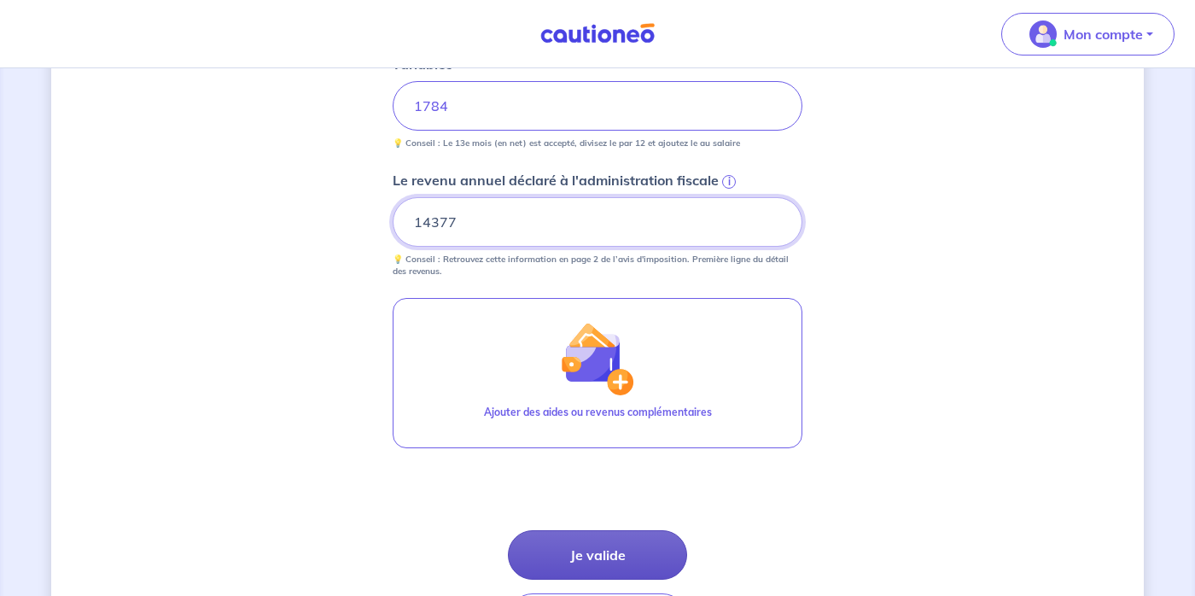
type input "14377"
click at [657, 564] on button "Je valide" at bounding box center [597, 555] width 179 height 50
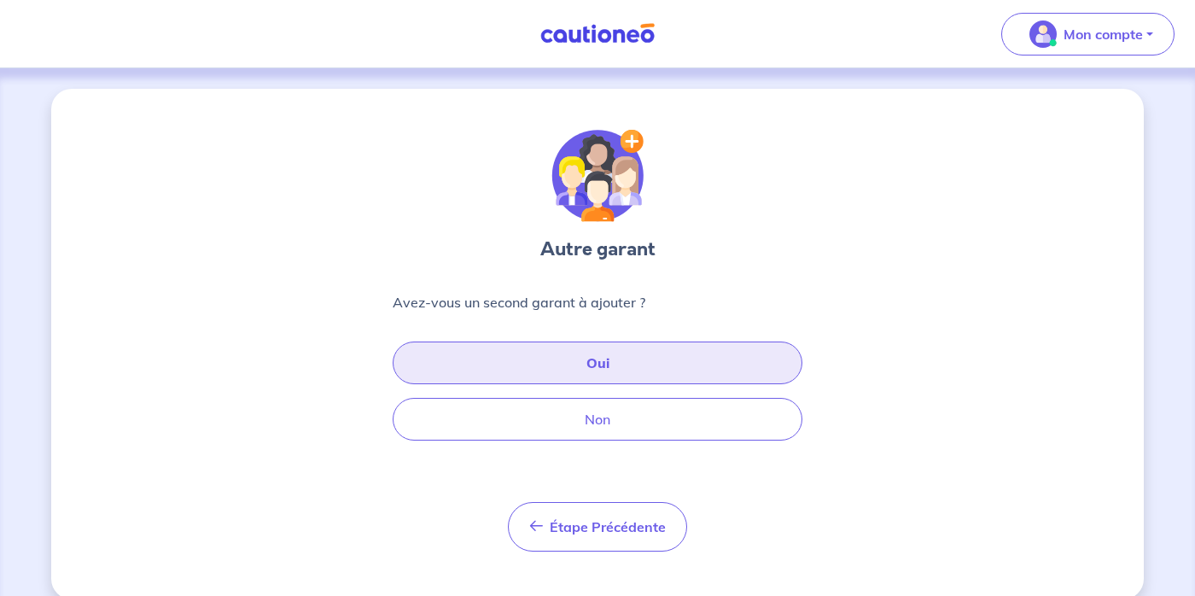
click at [670, 359] on button "Oui" at bounding box center [598, 363] width 410 height 43
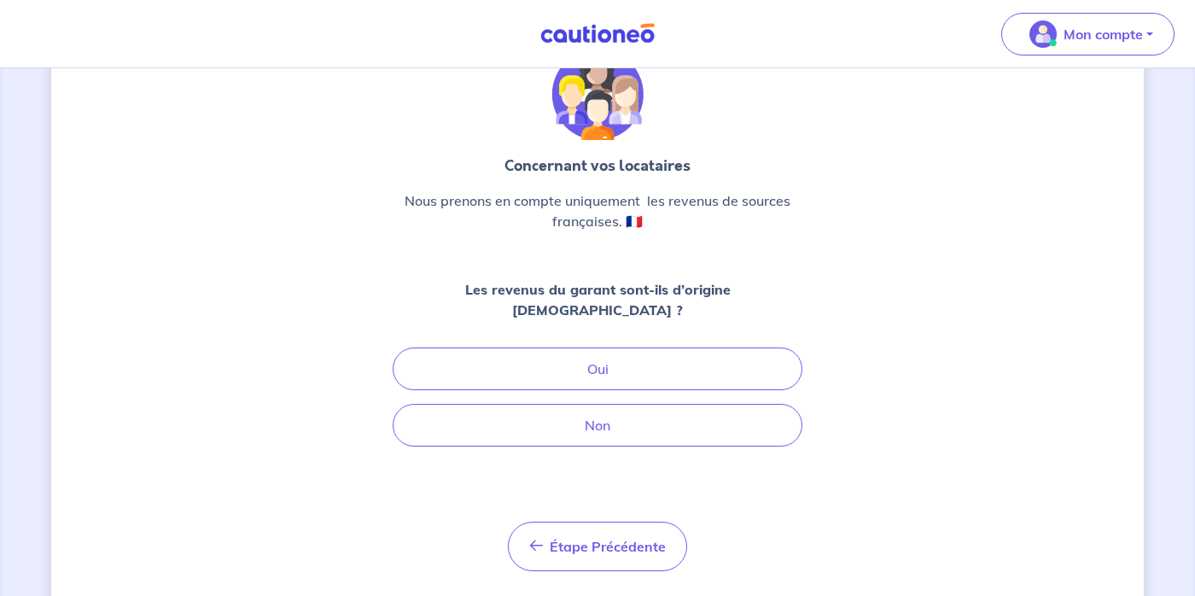
scroll to position [103, 0]
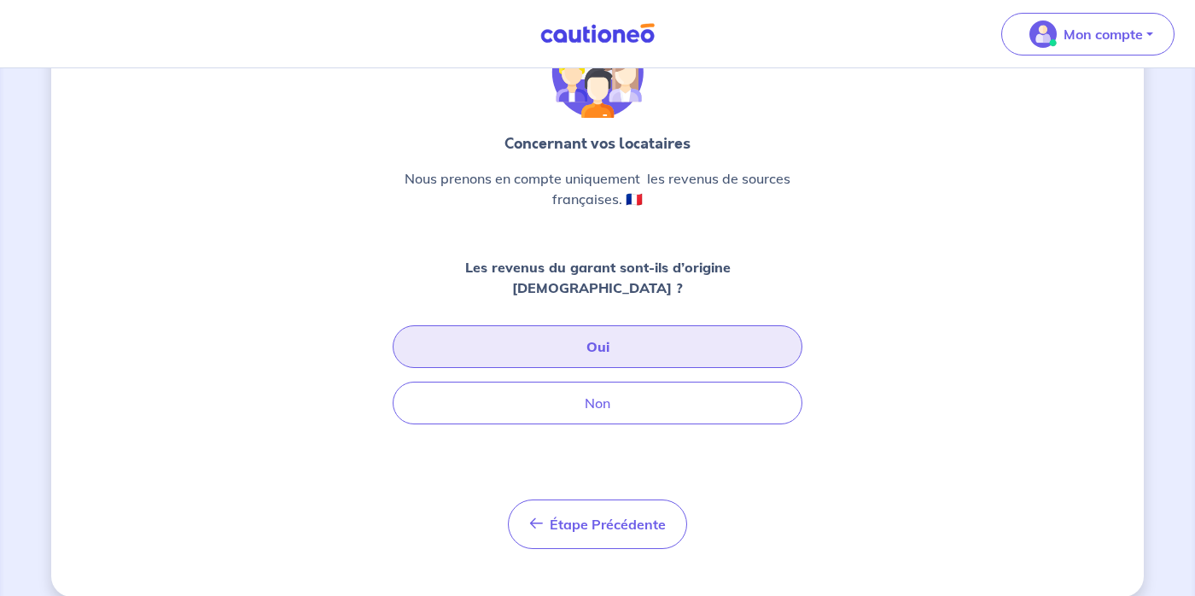
click at [682, 328] on button "Oui" at bounding box center [598, 346] width 410 height 43
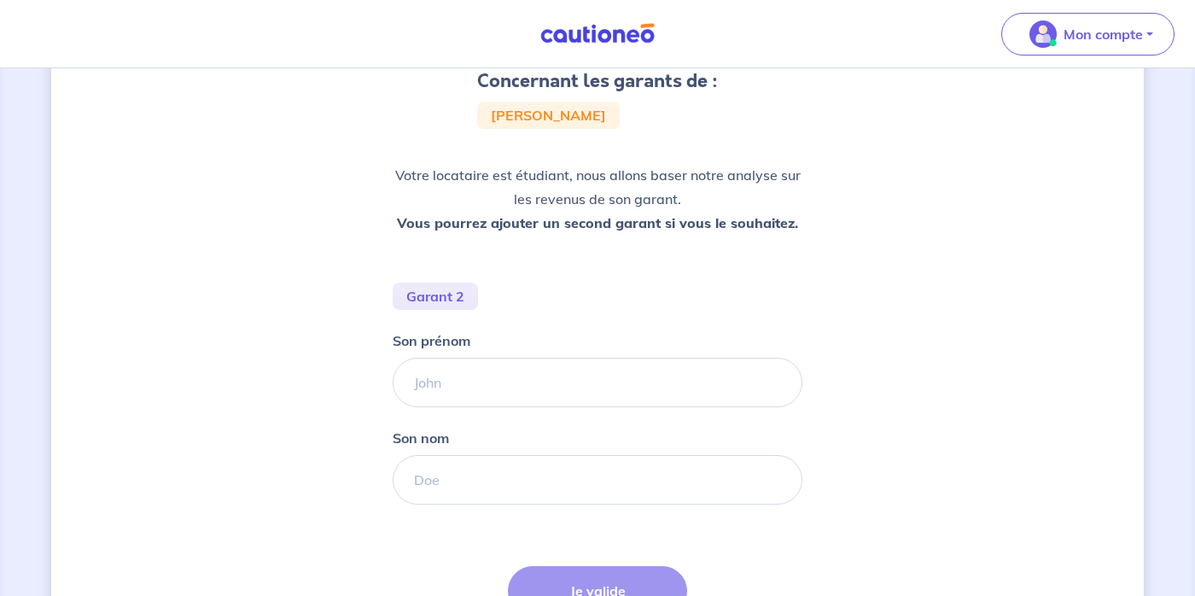
scroll to position [226, 0]
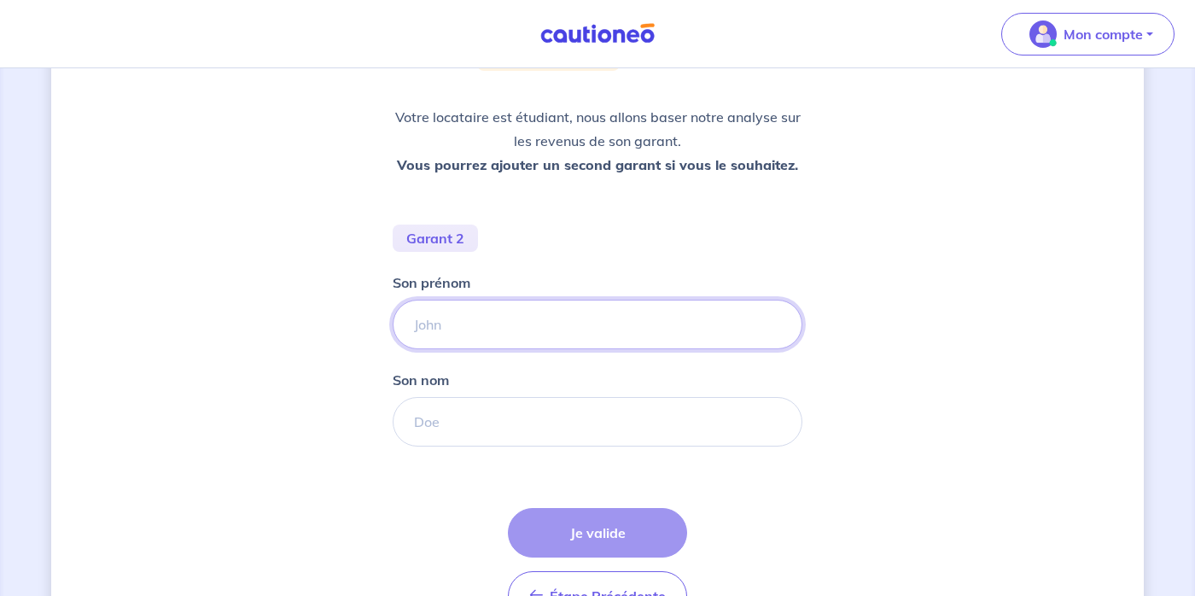
click at [483, 327] on input "Son prénom" at bounding box center [598, 325] width 410 height 50
type input "[PERSON_NAME]"
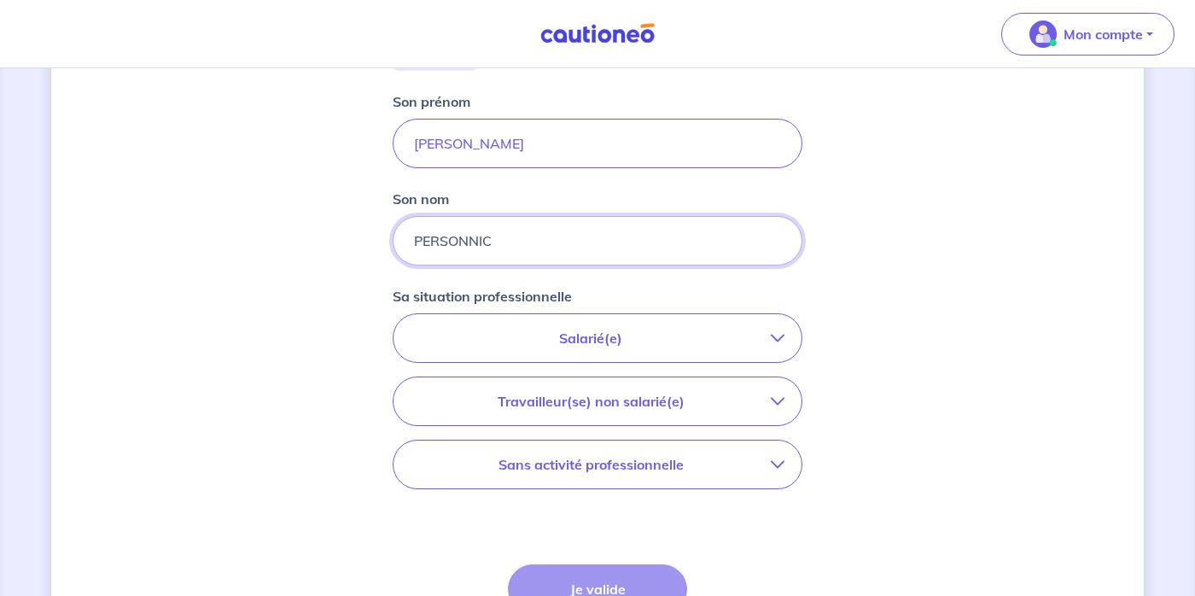
scroll to position [464, 0]
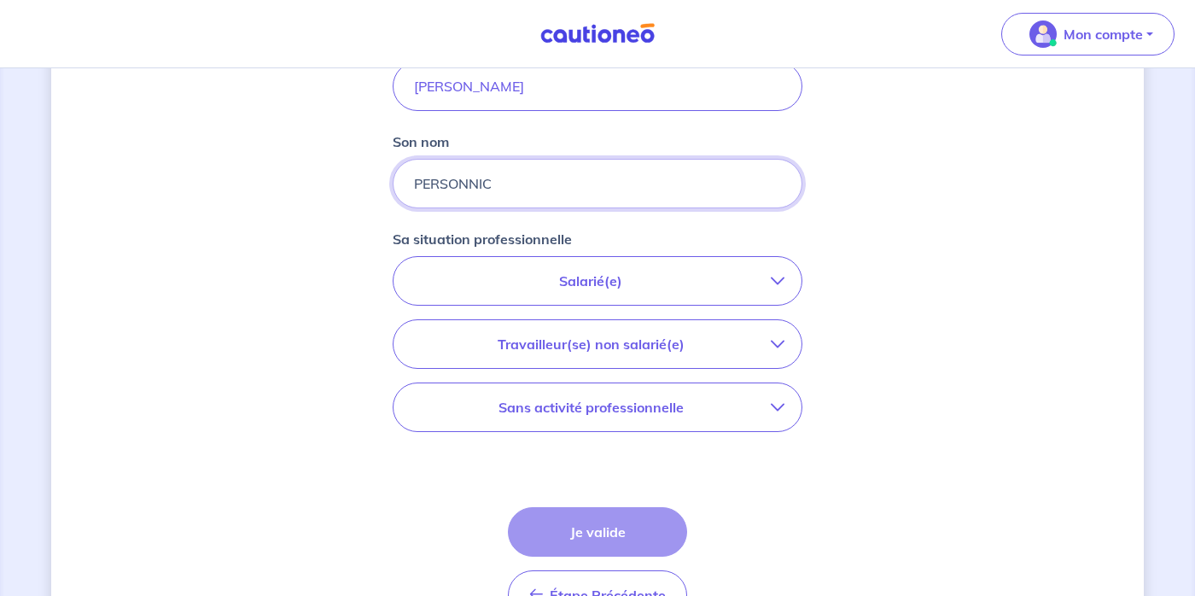
type input "PERSONNIC"
click at [638, 276] on p "Salarié(e)" at bounding box center [591, 281] width 360 height 20
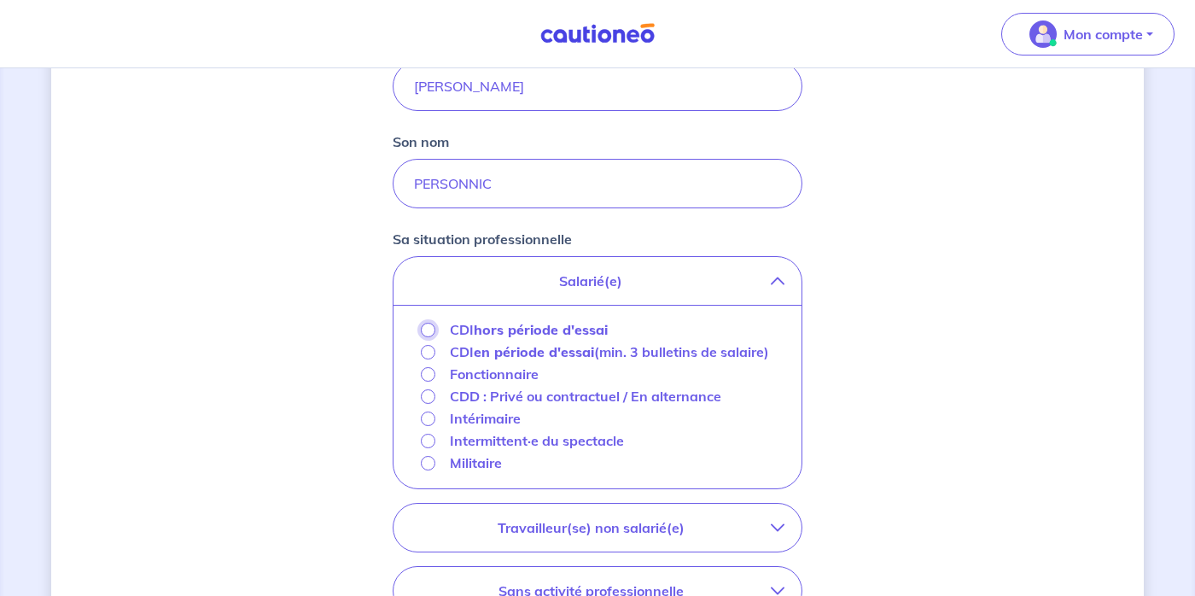
click at [423, 330] on input "CDI hors période d'essai" at bounding box center [428, 330] width 15 height 15
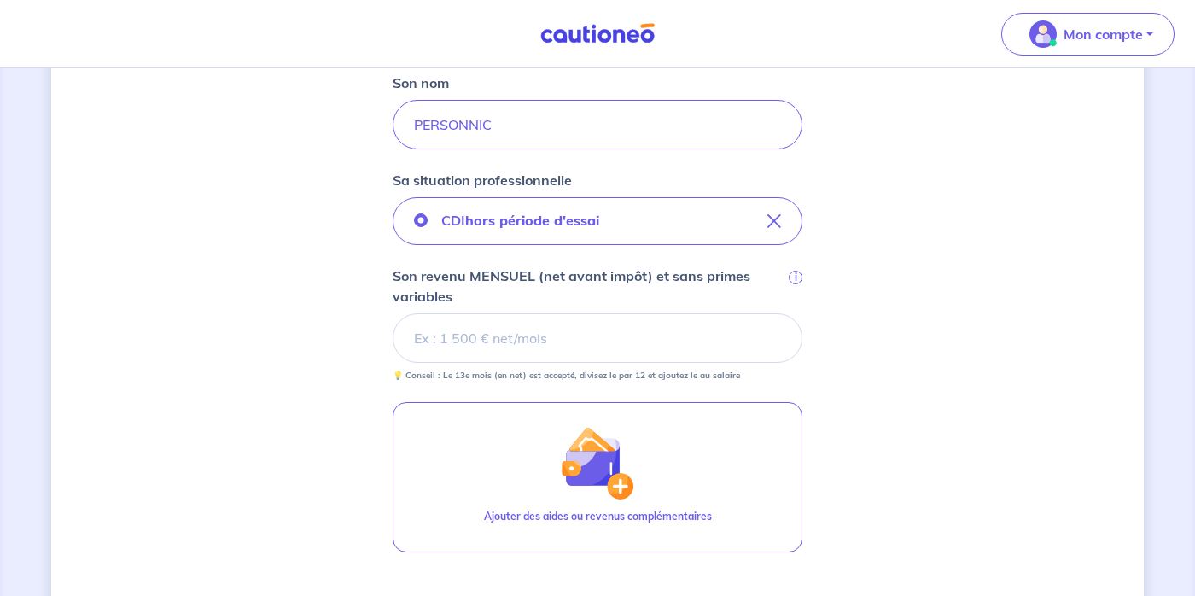
scroll to position [523, 0]
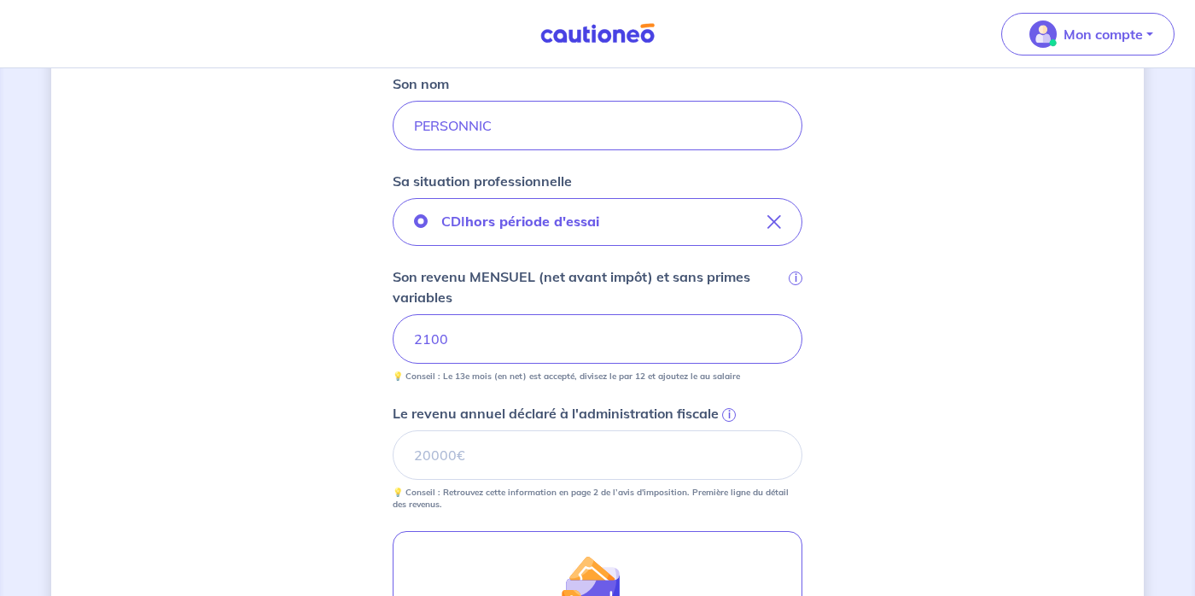
click at [847, 440] on div "Concernant les garants de : [PERSON_NAME] Votre locataire est étudiant, nous al…" at bounding box center [597, 251] width 1093 height 1371
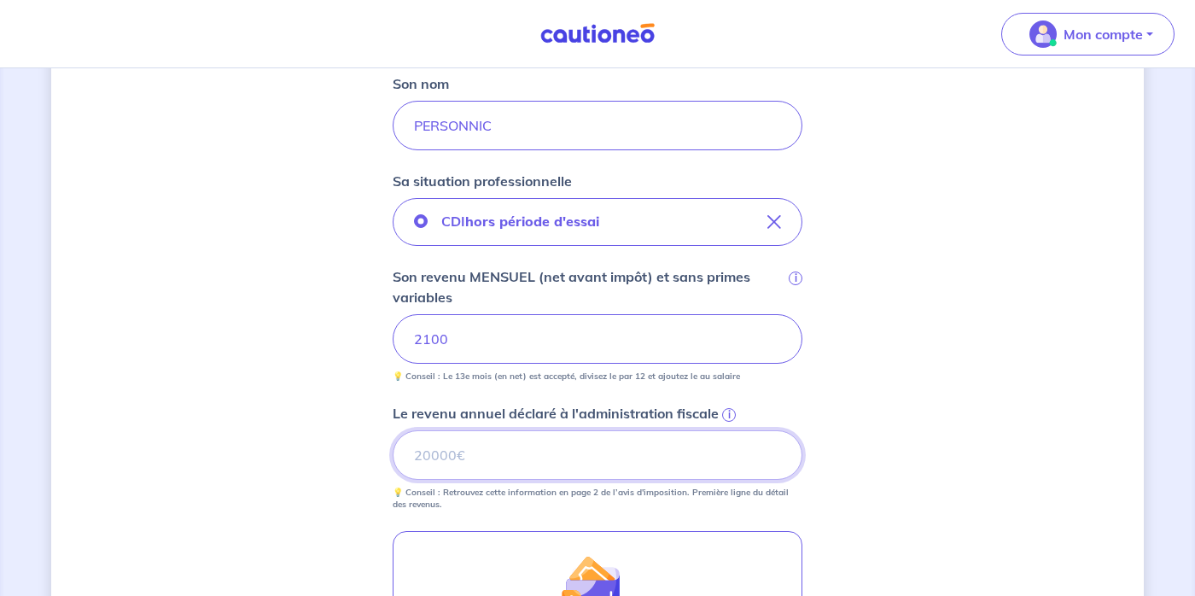
click at [581, 446] on input "Le revenu annuel déclaré à l'administration fiscale i" at bounding box center [598, 455] width 410 height 50
type input "25464"
click at [932, 427] on div "Concernant les garants de : [PERSON_NAME] Votre locataire est étudiant, nous al…" at bounding box center [597, 251] width 1093 height 1371
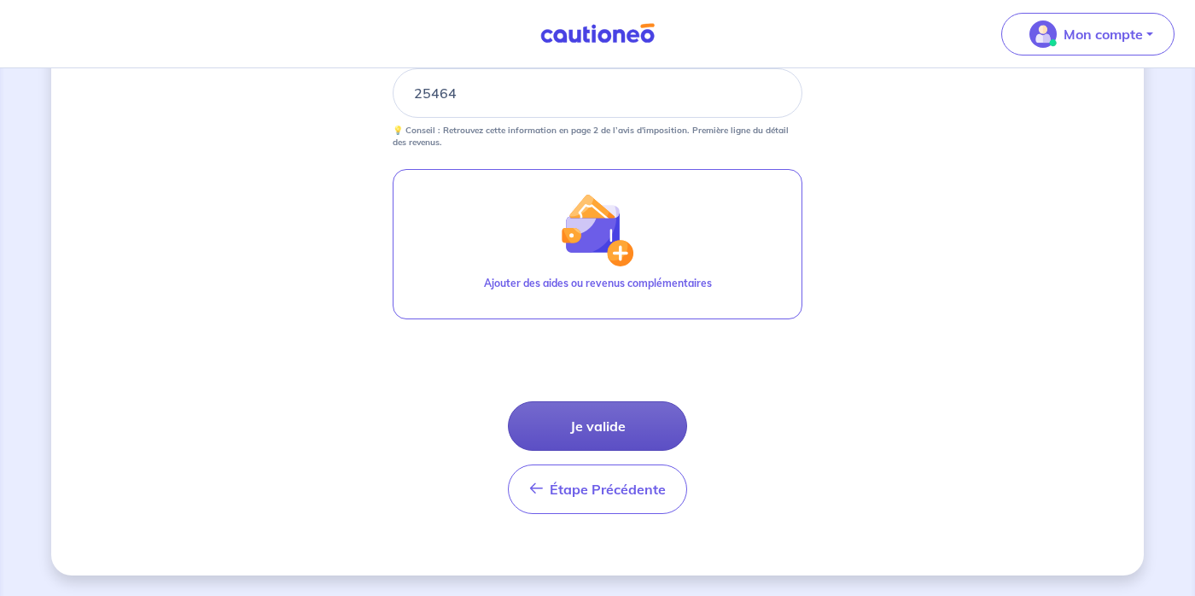
click at [636, 425] on button "Je valide" at bounding box center [597, 426] width 179 height 50
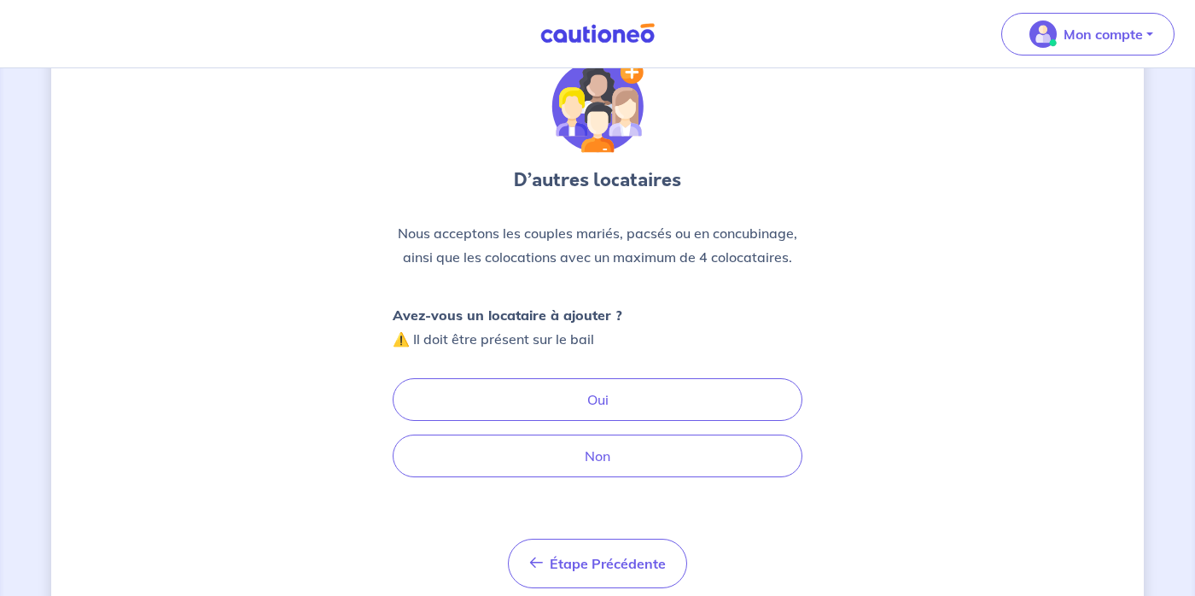
scroll to position [71, 0]
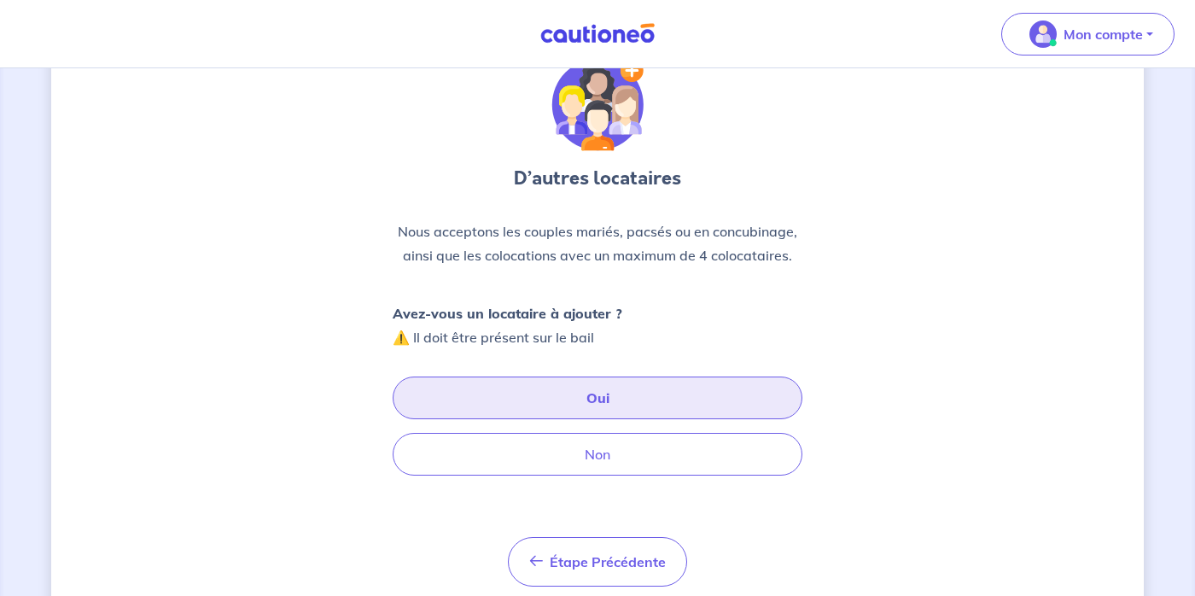
click at [761, 403] on button "Oui" at bounding box center [598, 398] width 410 height 43
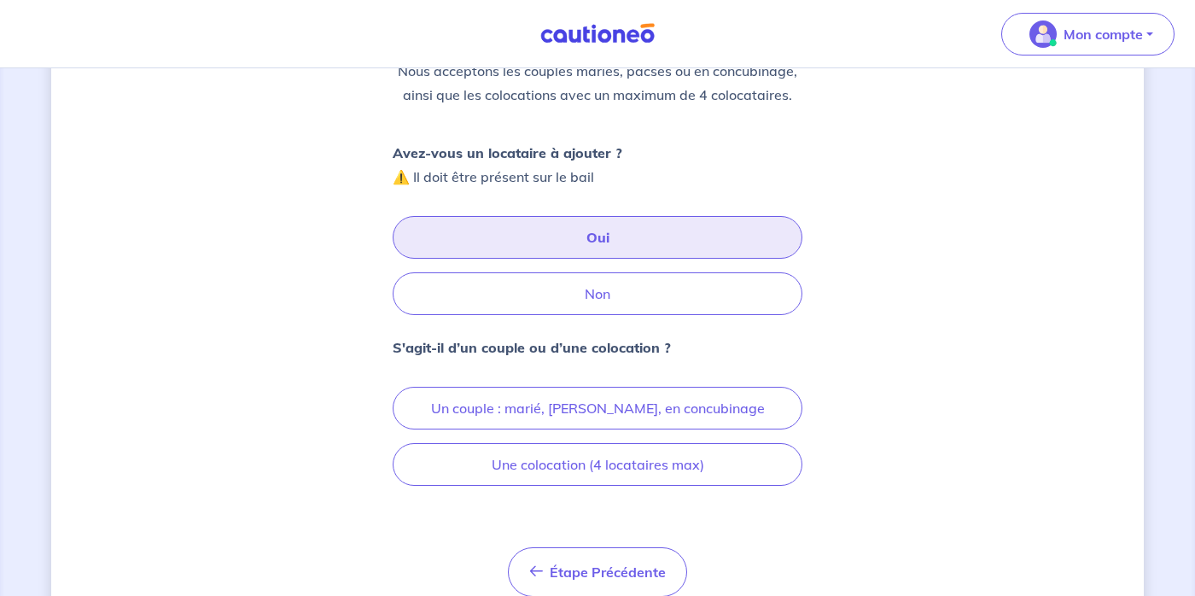
scroll to position [248, 0]
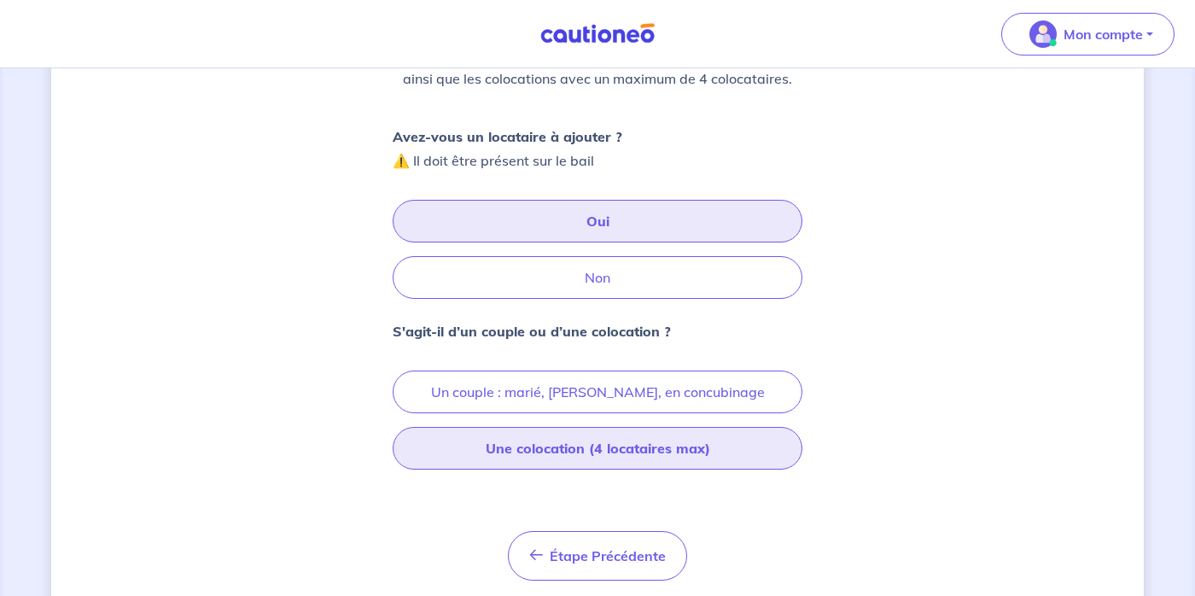
click at [714, 459] on button "Une colocation (4 locataires max)" at bounding box center [598, 448] width 410 height 43
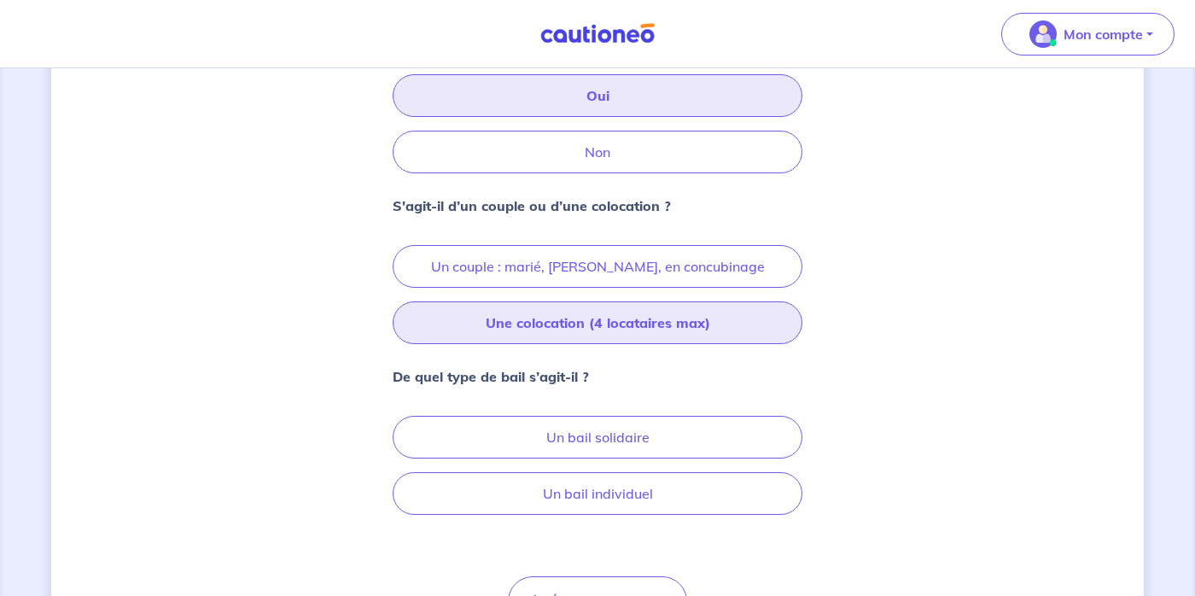
scroll to position [409, 0]
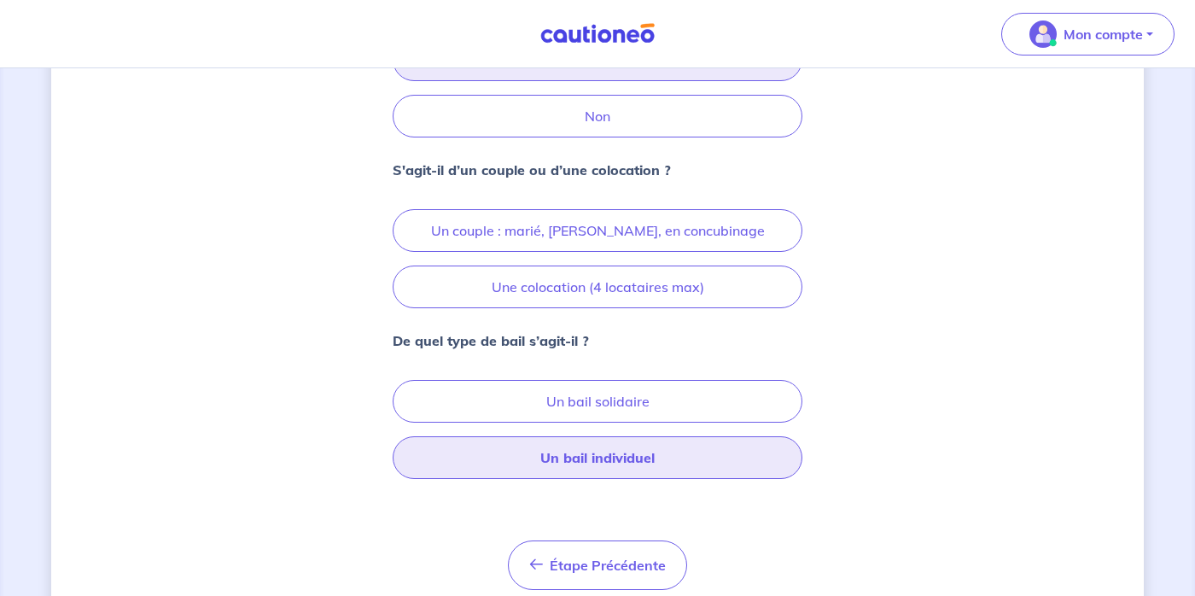
click at [753, 468] on button "Un bail individuel" at bounding box center [598, 457] width 410 height 43
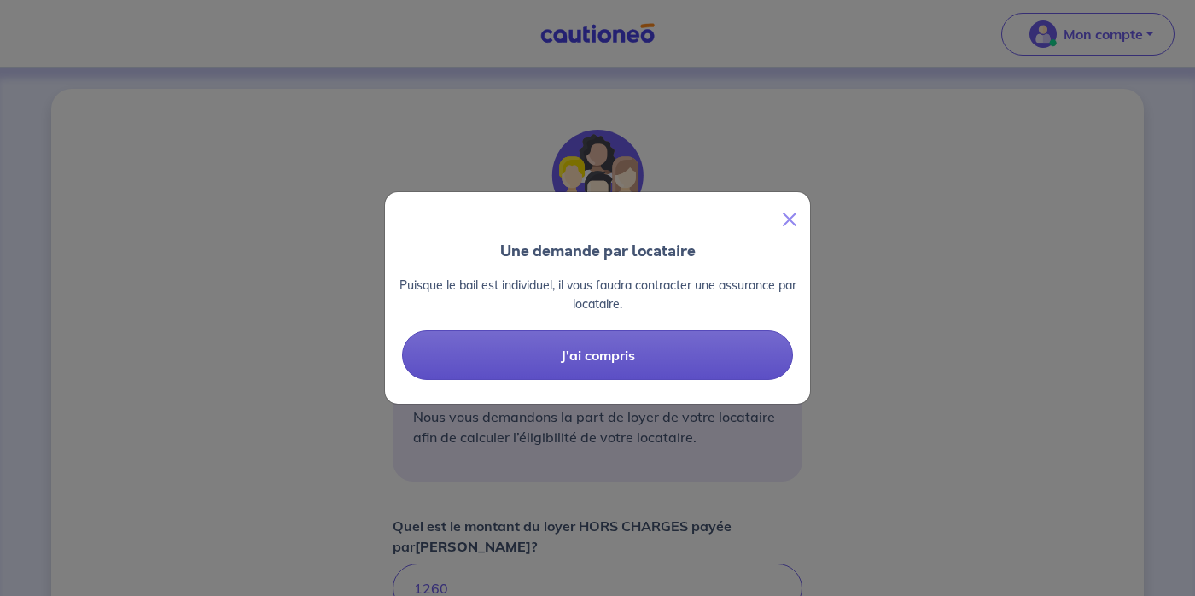
click at [745, 365] on button "J'ai compris" at bounding box center [597, 355] width 391 height 50
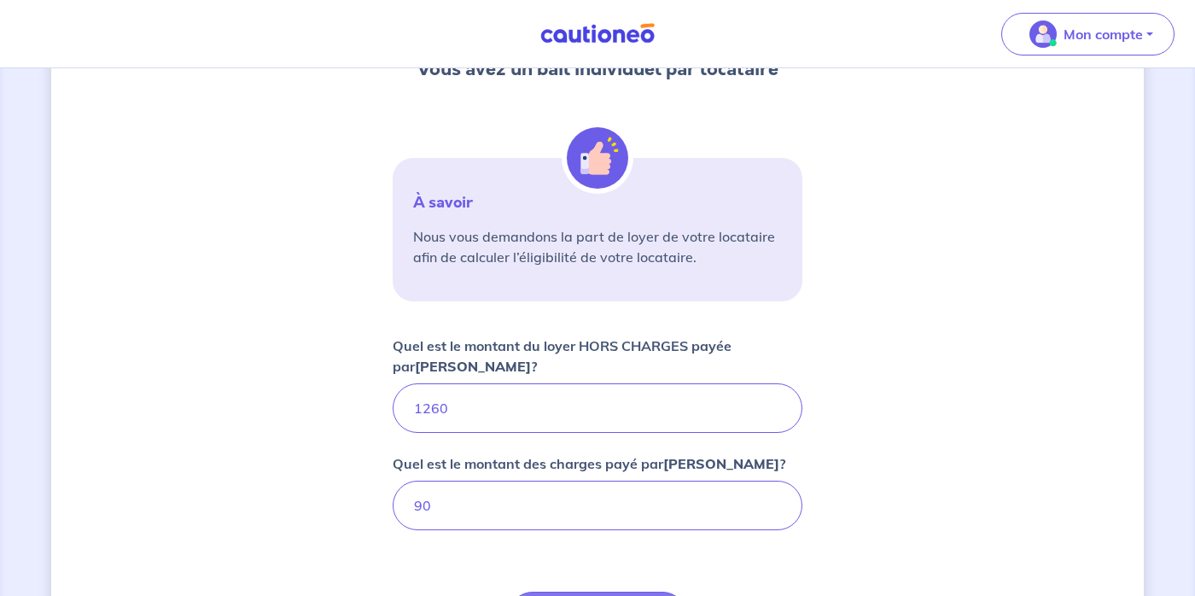
scroll to position [181, 0]
click at [656, 408] on input "1260" at bounding box center [598, 408] width 410 height 50
type input "420"
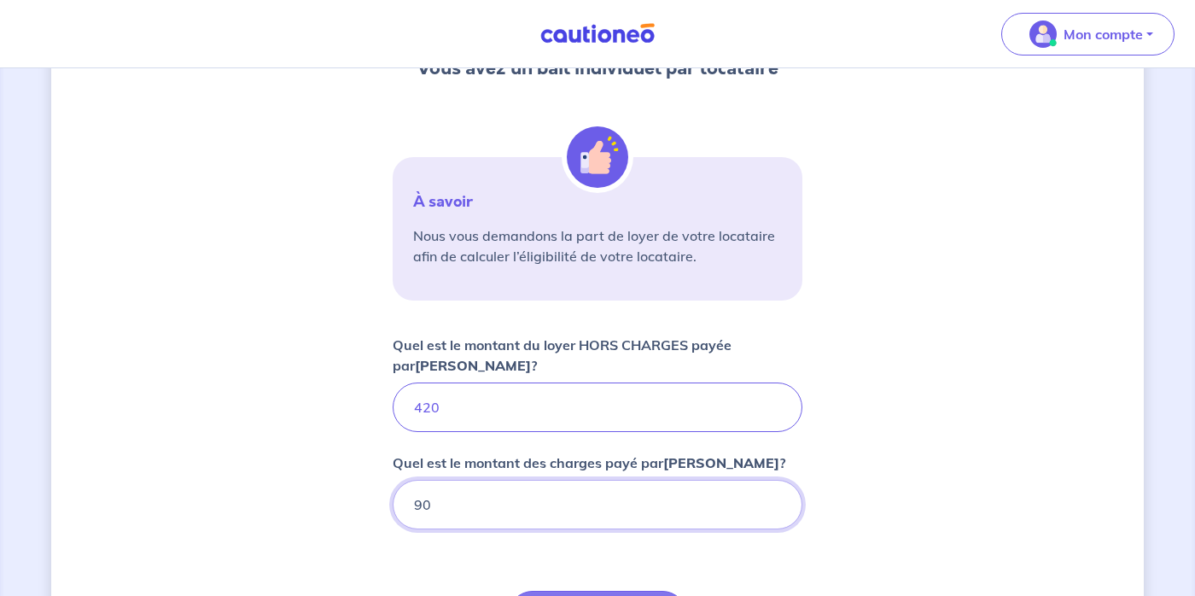
click at [607, 510] on input "90" at bounding box center [598, 505] width 410 height 50
type input "30"
click at [980, 406] on div "Vous avez un bail individuel par locataire À savoir Nous vous demandons la part…" at bounding box center [597, 336] width 1093 height 857
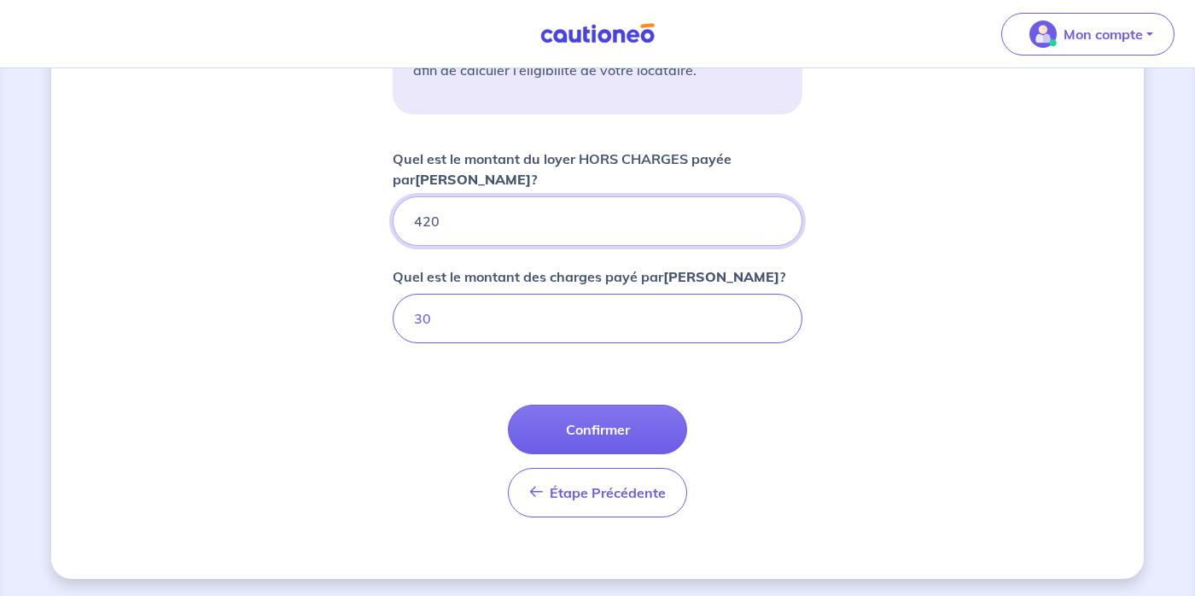
scroll to position [371, 0]
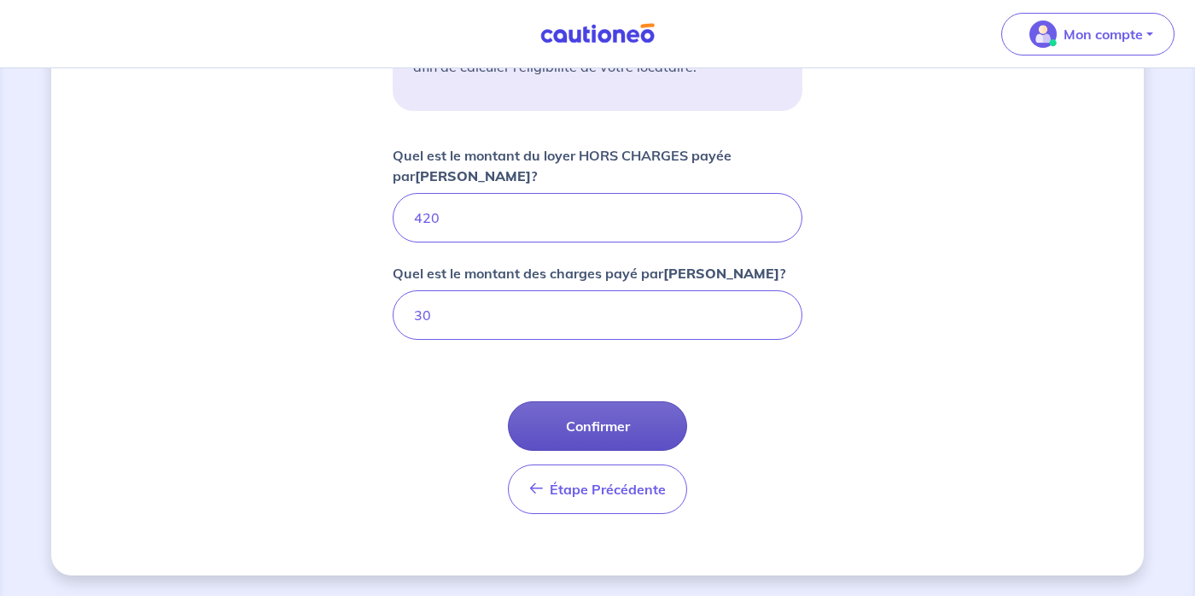
click at [610, 438] on button "Confirmer" at bounding box center [597, 426] width 179 height 50
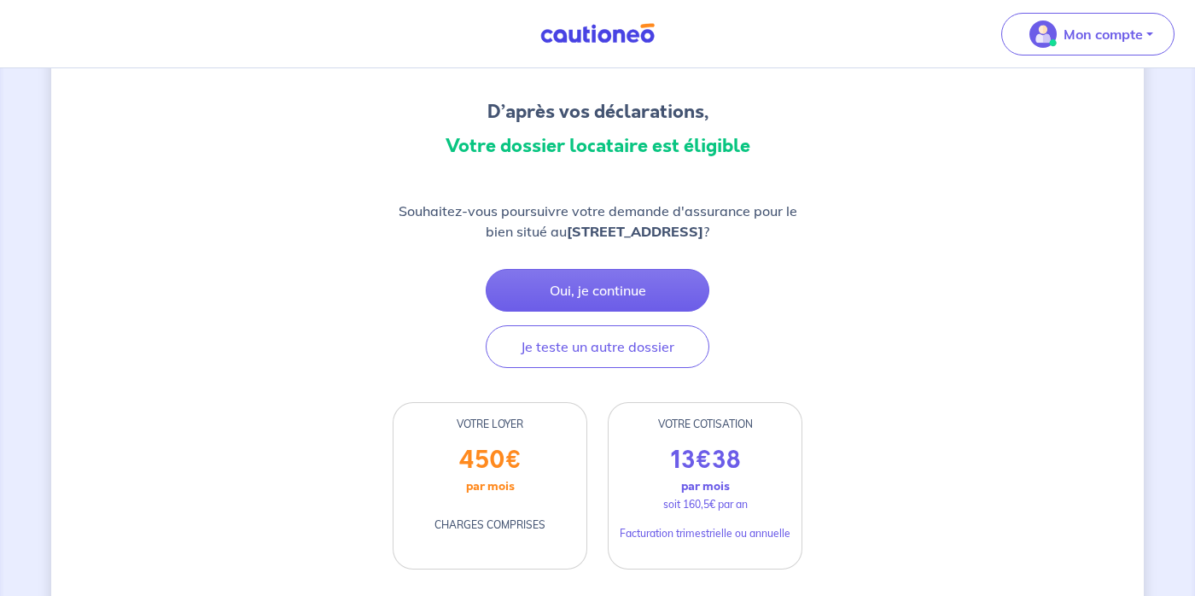
scroll to position [156, 0]
